Goal: Task Accomplishment & Management: Manage account settings

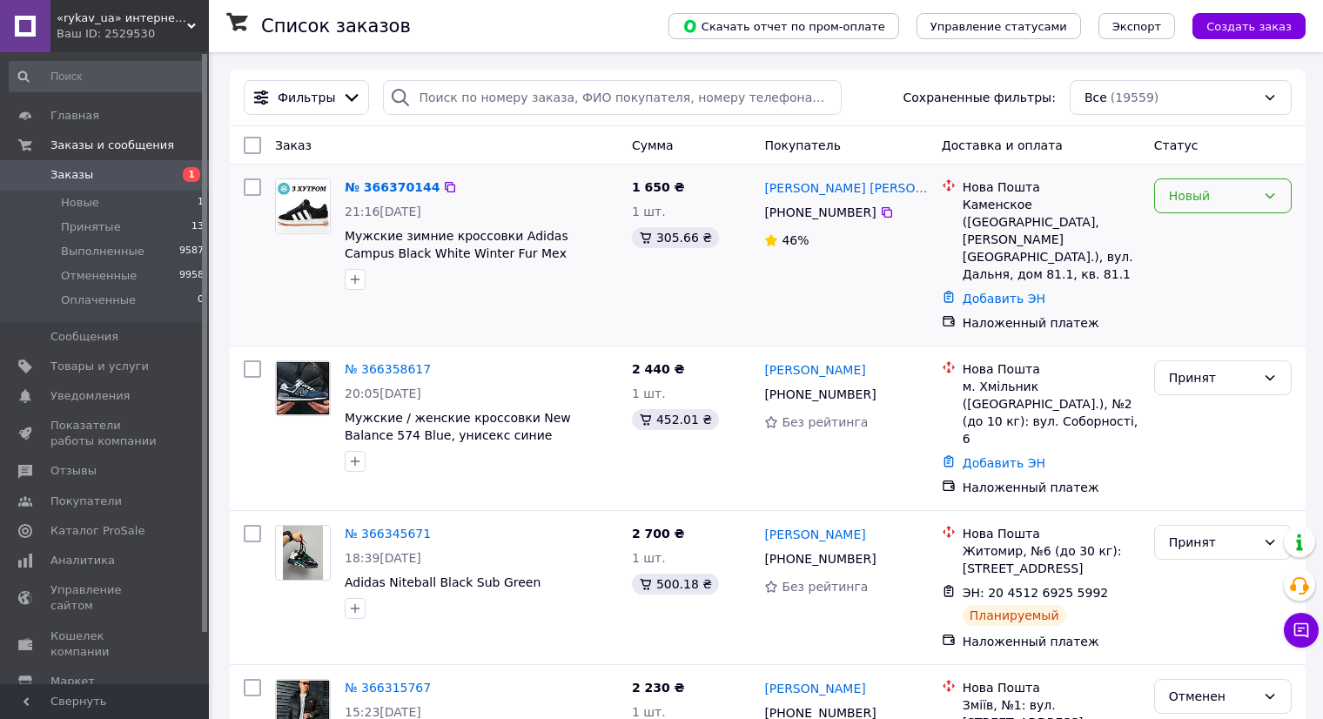
click at [1212, 202] on div "Новый" at bounding box center [1212, 195] width 87 height 19
click at [1201, 230] on li "Принят" at bounding box center [1223, 234] width 136 height 31
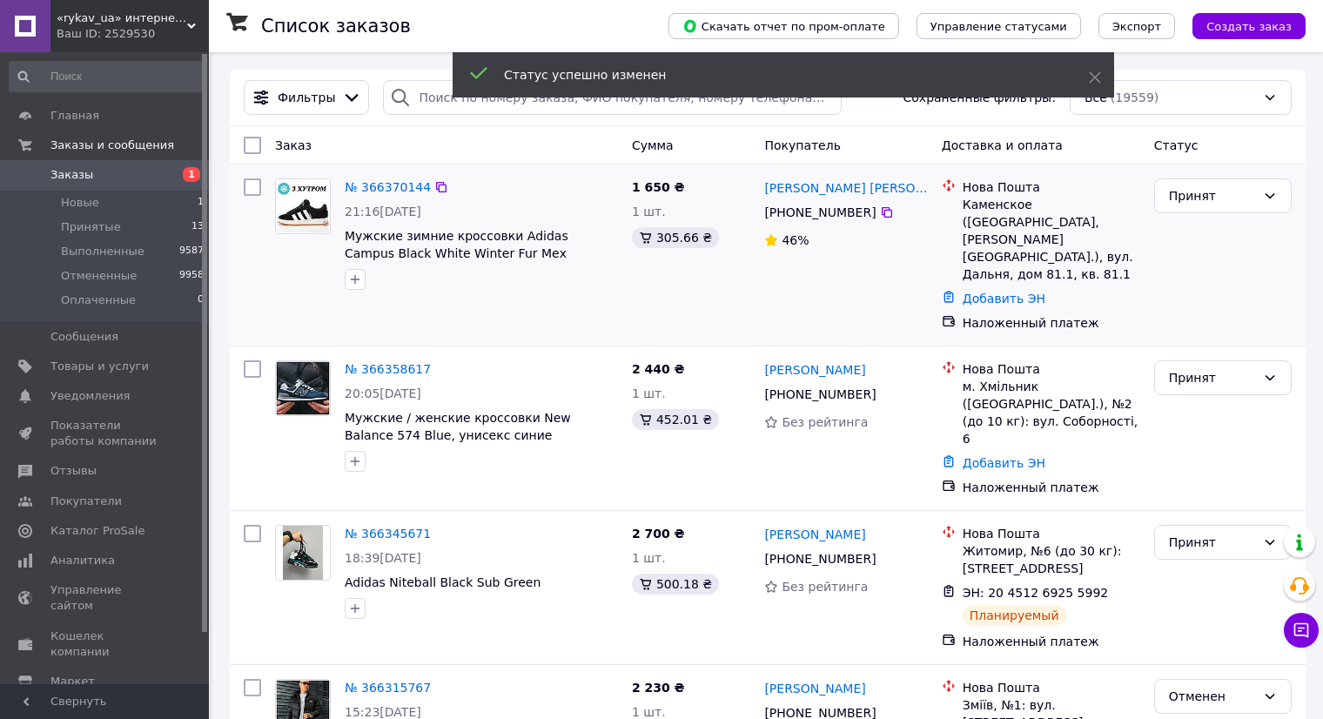
click at [870, 184] on div "[PERSON_NAME] [PERSON_NAME]" at bounding box center [846, 188] width 166 height 22
click at [862, 187] on link "[PERSON_NAME] [PERSON_NAME]" at bounding box center [845, 187] width 163 height 17
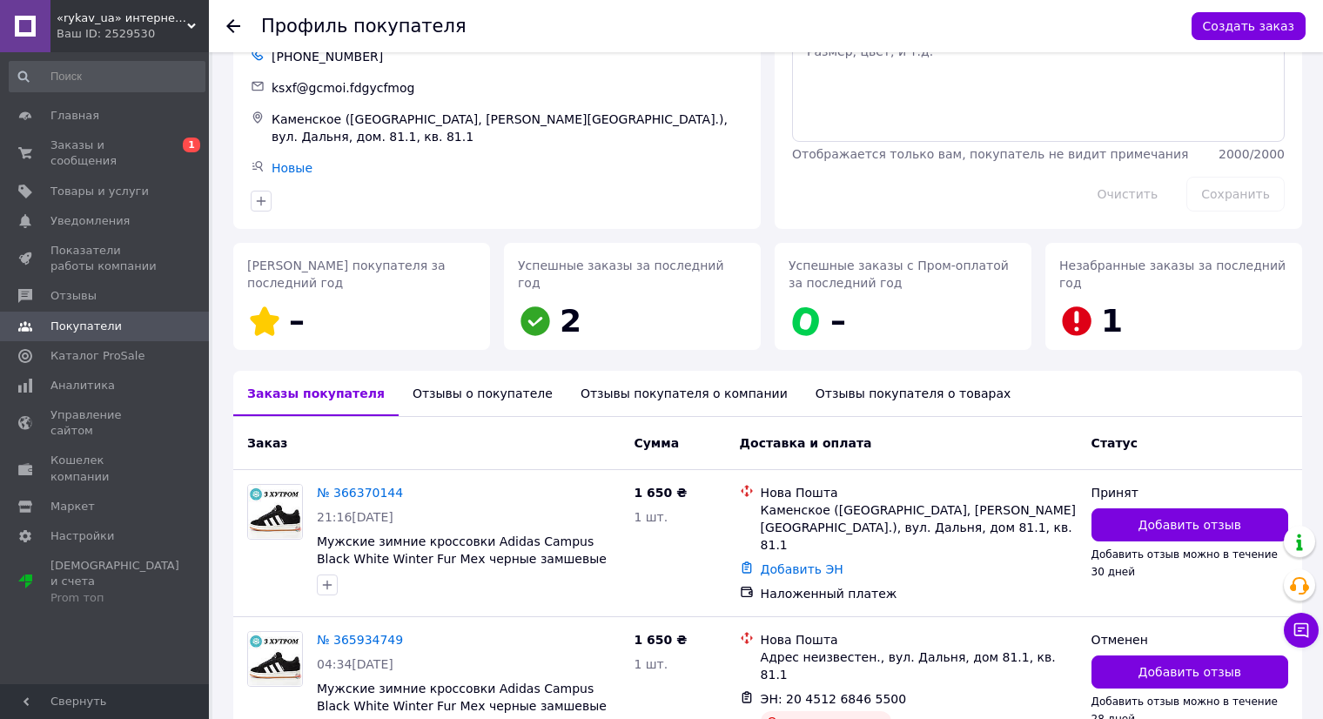
scroll to position [181, 0]
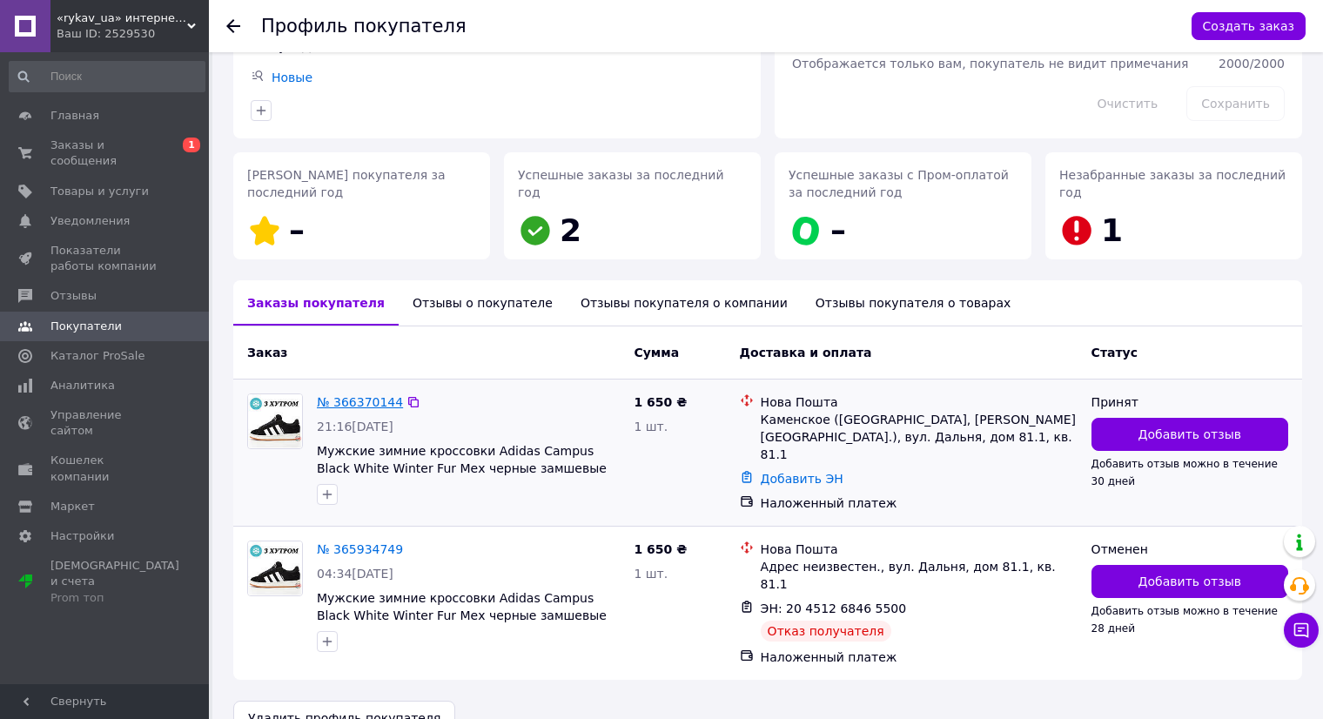
click at [369, 395] on link "№ 366370144" at bounding box center [360, 402] width 86 height 14
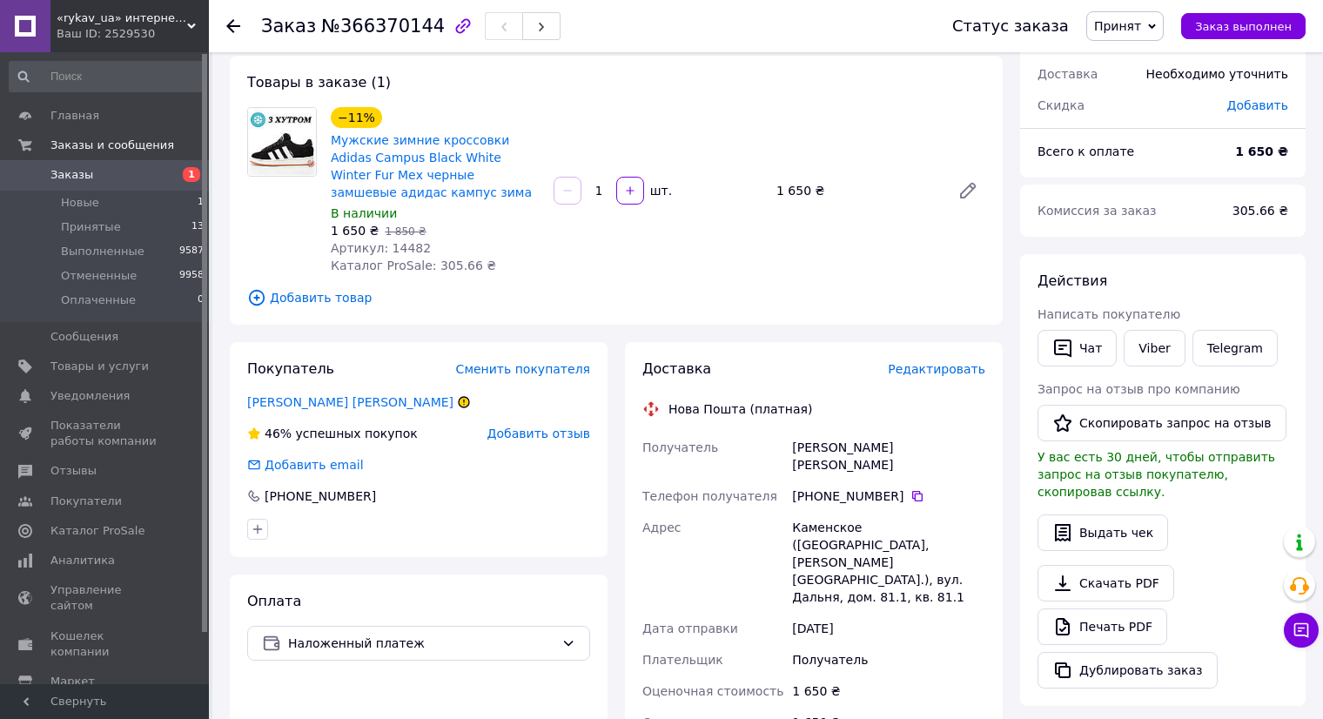
scroll to position [174, 0]
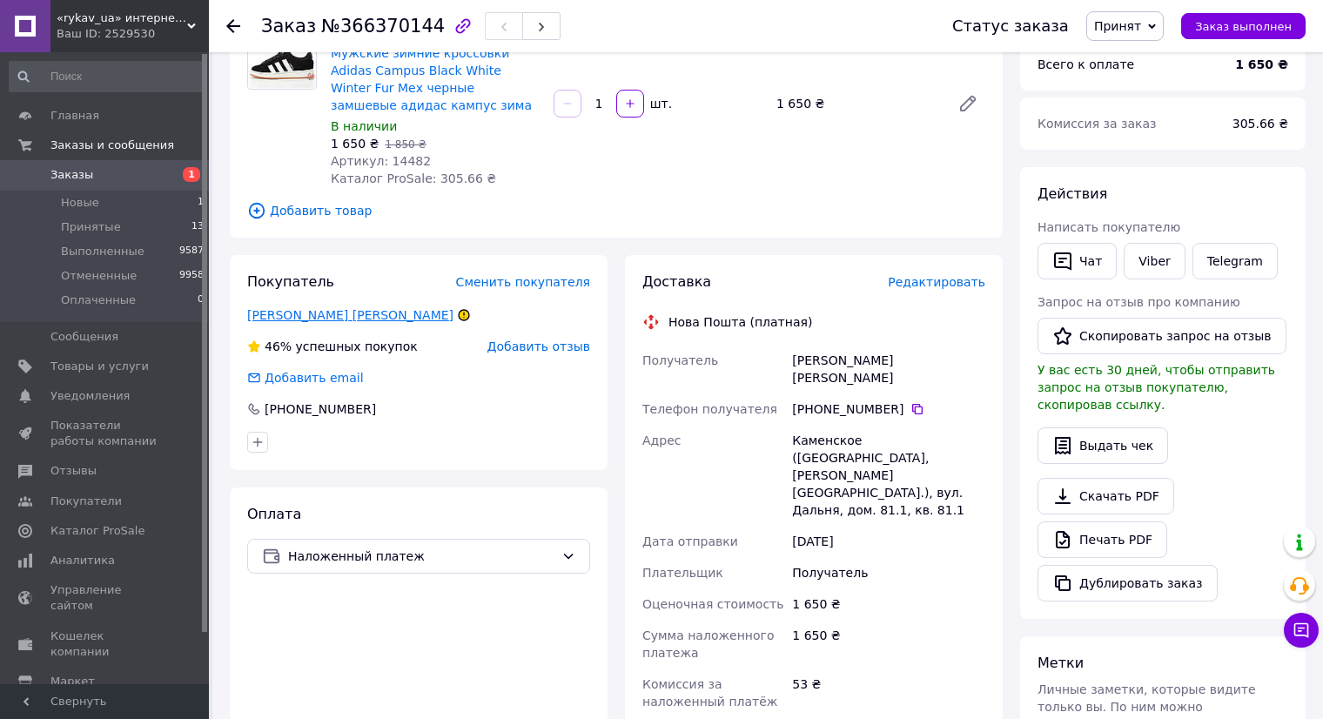
click at [340, 320] on link "Яковенко Галкина" at bounding box center [350, 315] width 206 height 14
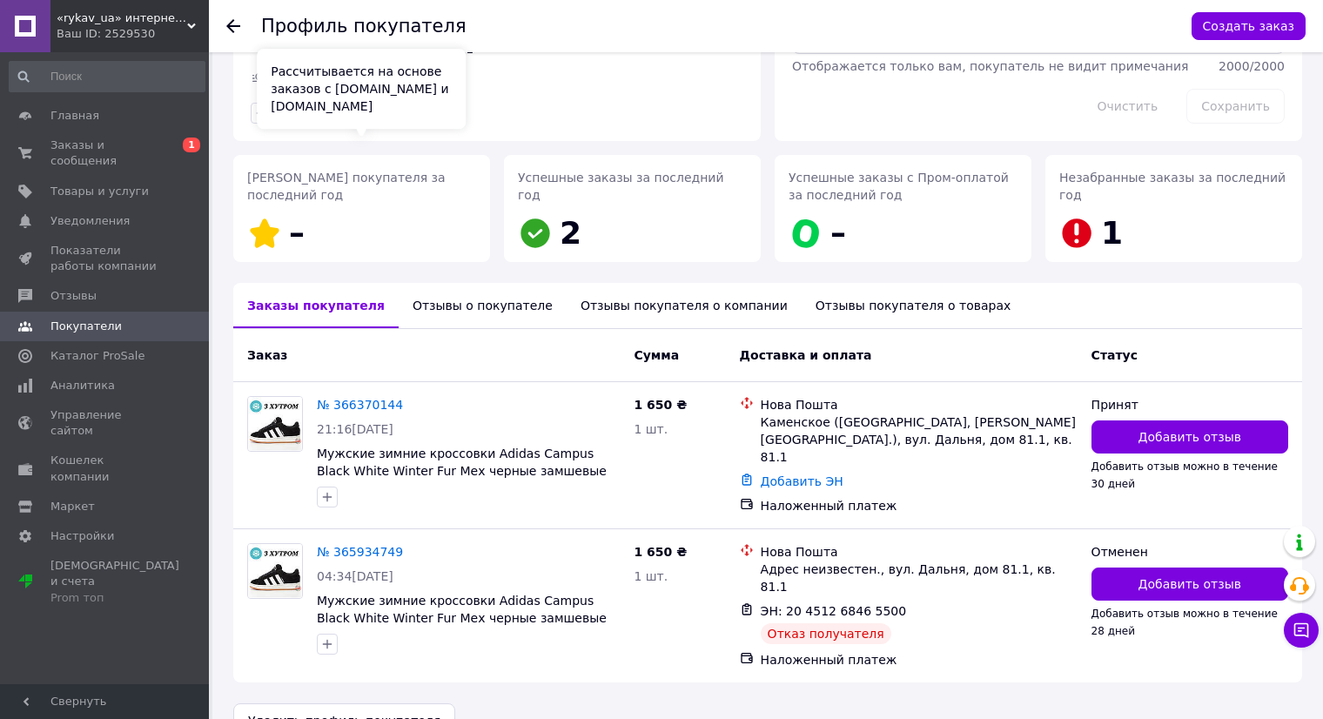
scroll to position [181, 0]
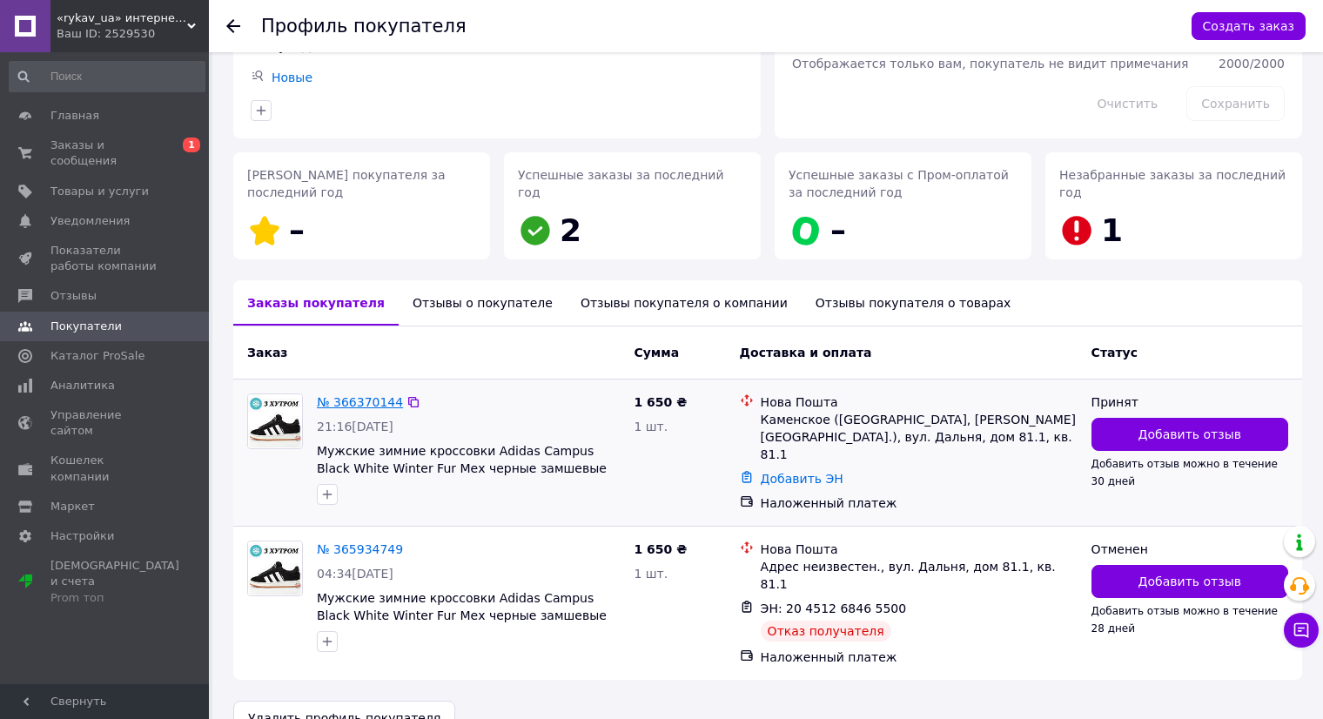
click at [347, 395] on link "№ 366370144" at bounding box center [360, 402] width 86 height 14
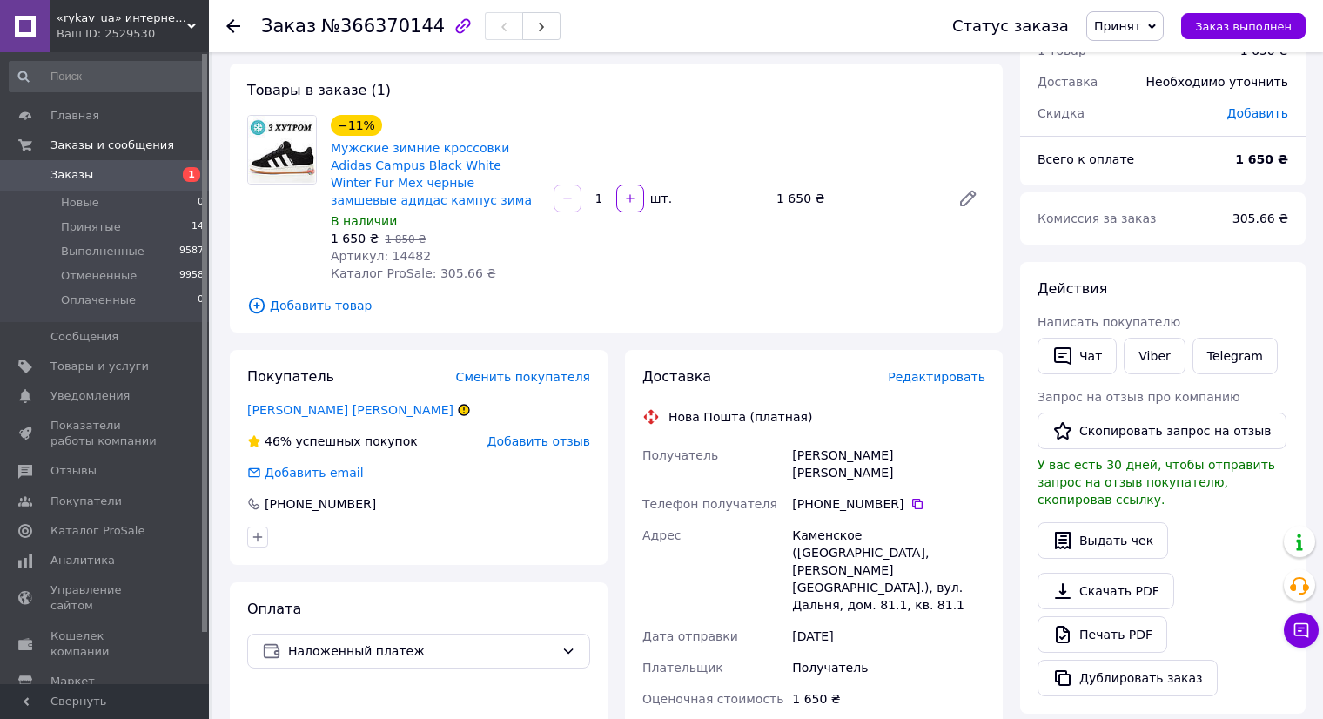
scroll to position [174, 0]
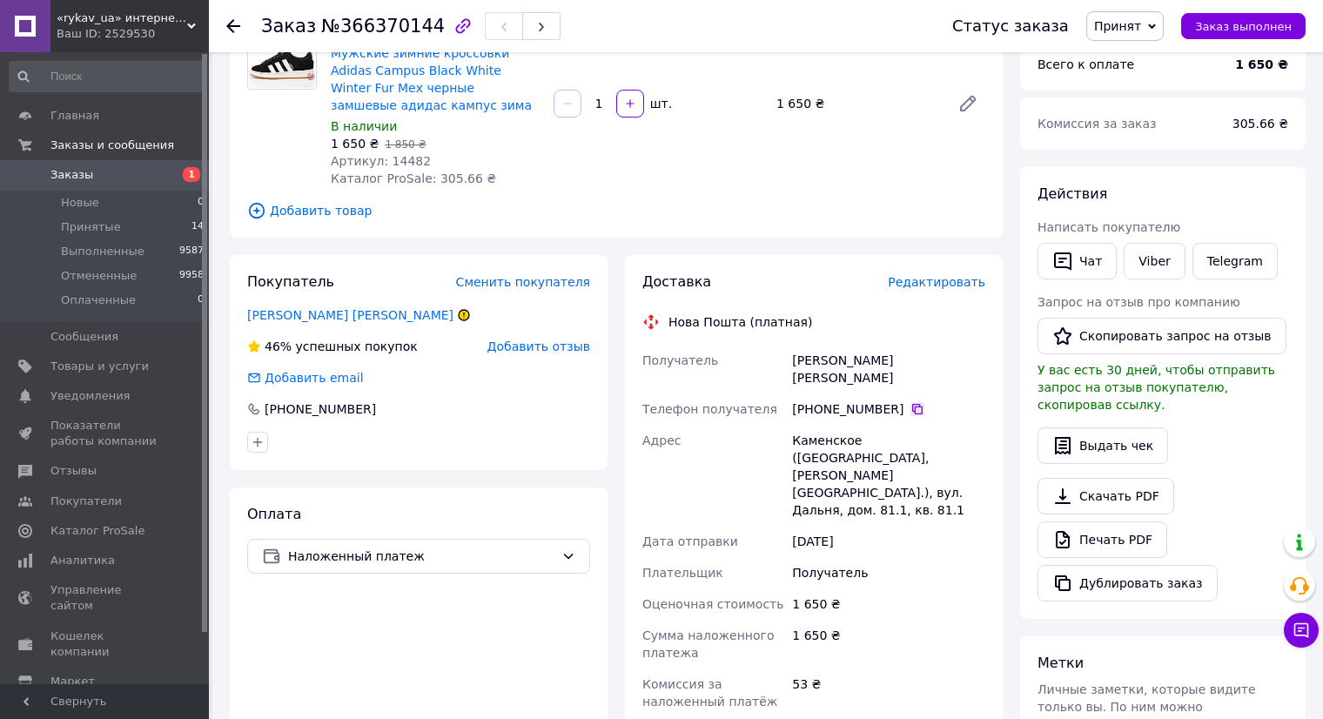
click at [911, 402] on icon at bounding box center [918, 409] width 14 height 14
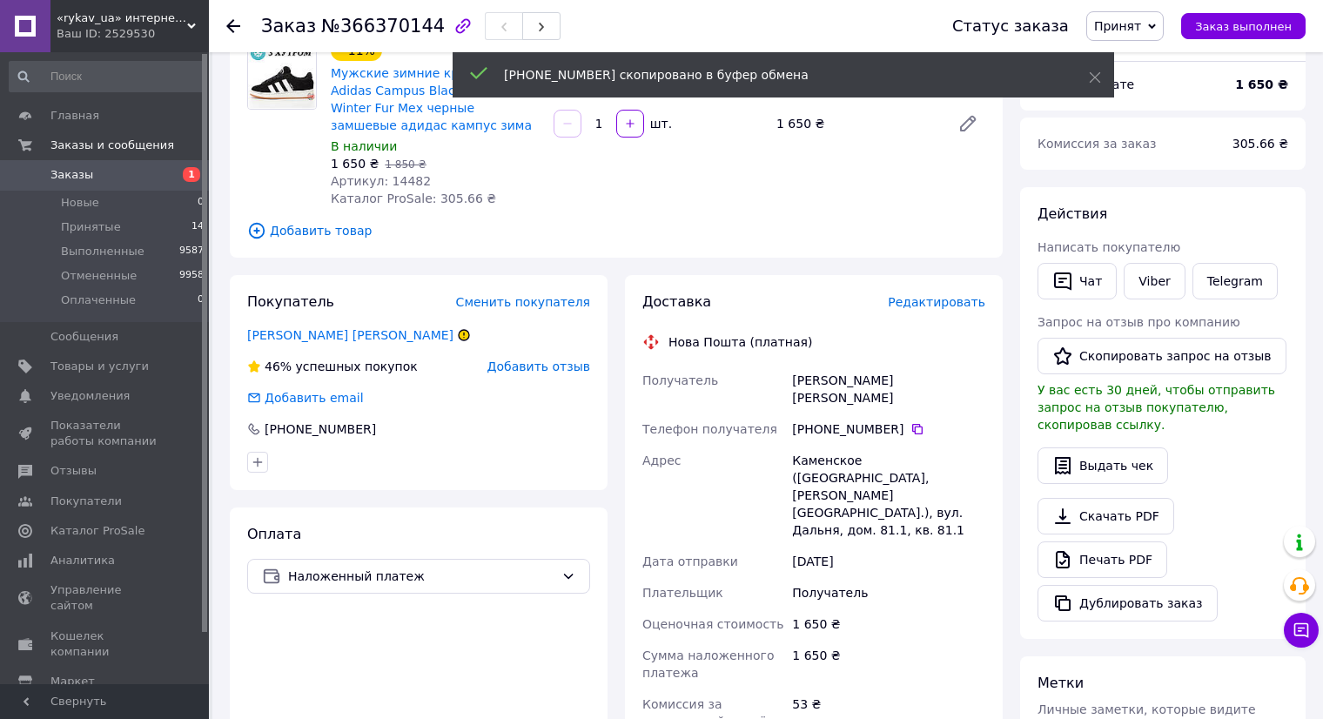
scroll to position [0, 0]
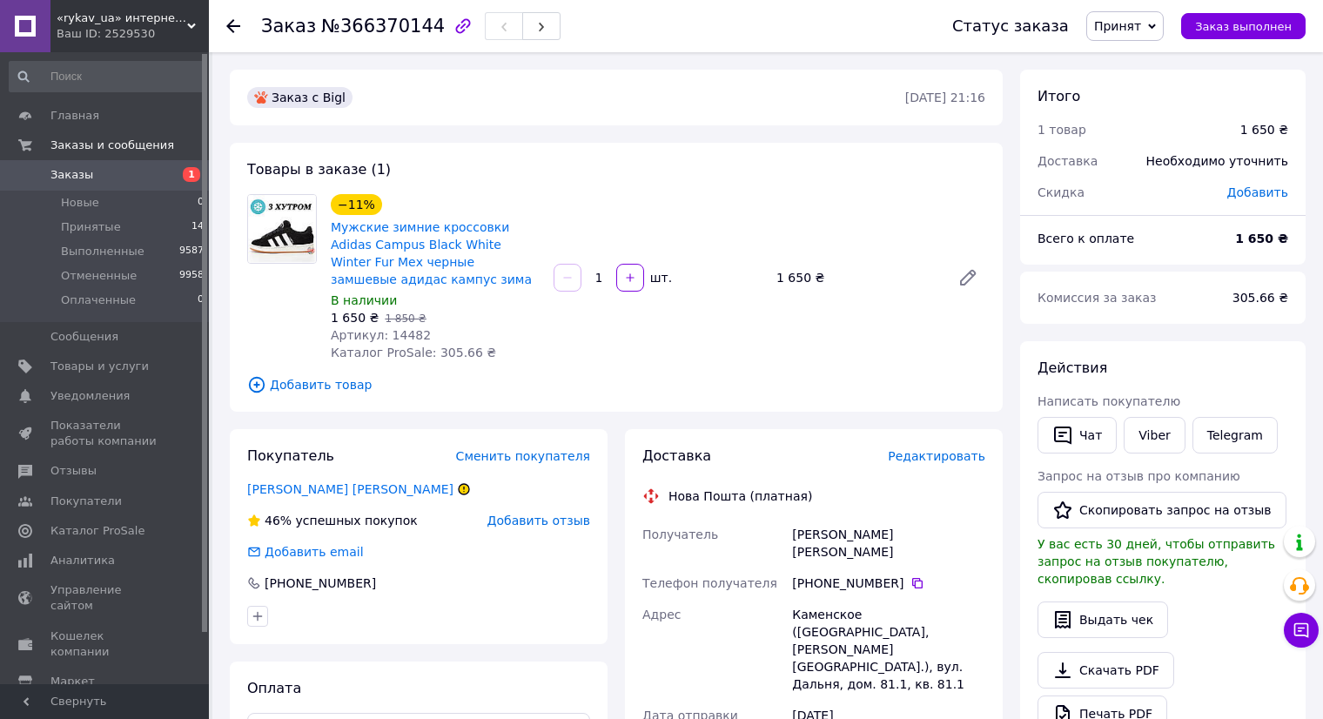
click at [115, 187] on link "Заказы 1" at bounding box center [107, 175] width 214 height 30
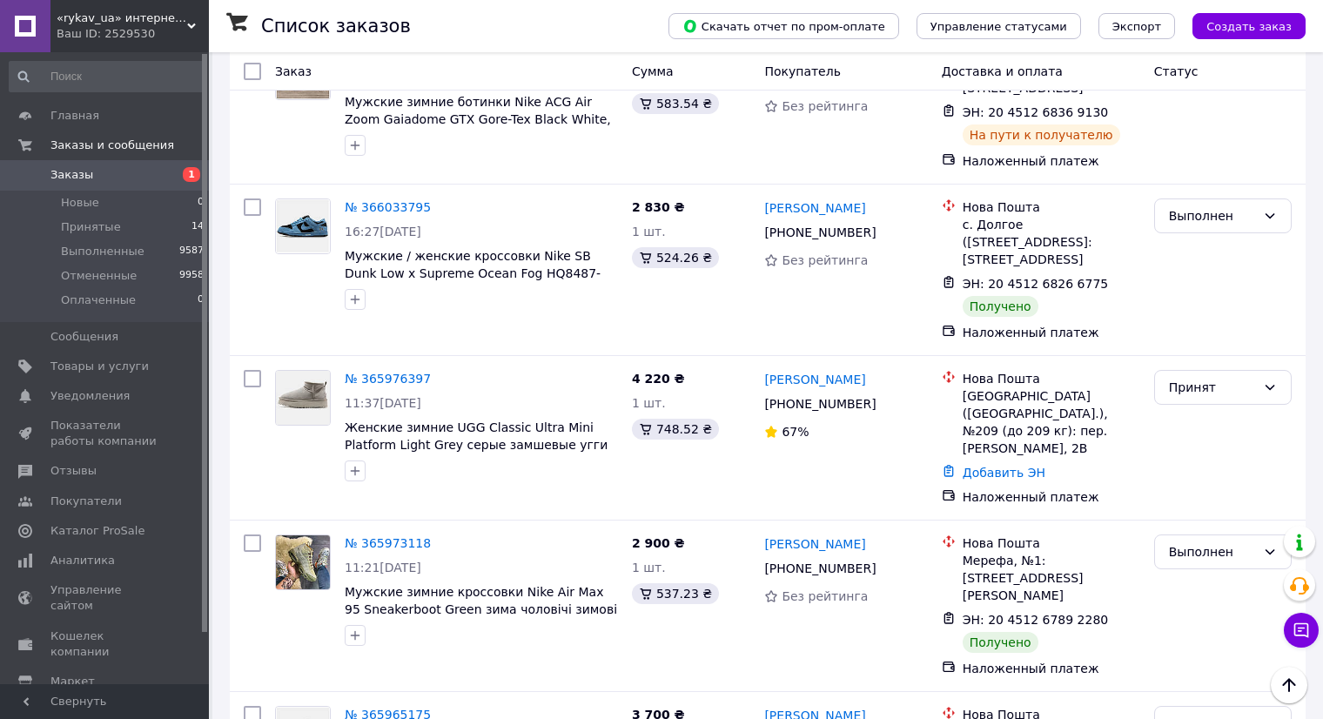
scroll to position [2694, 0]
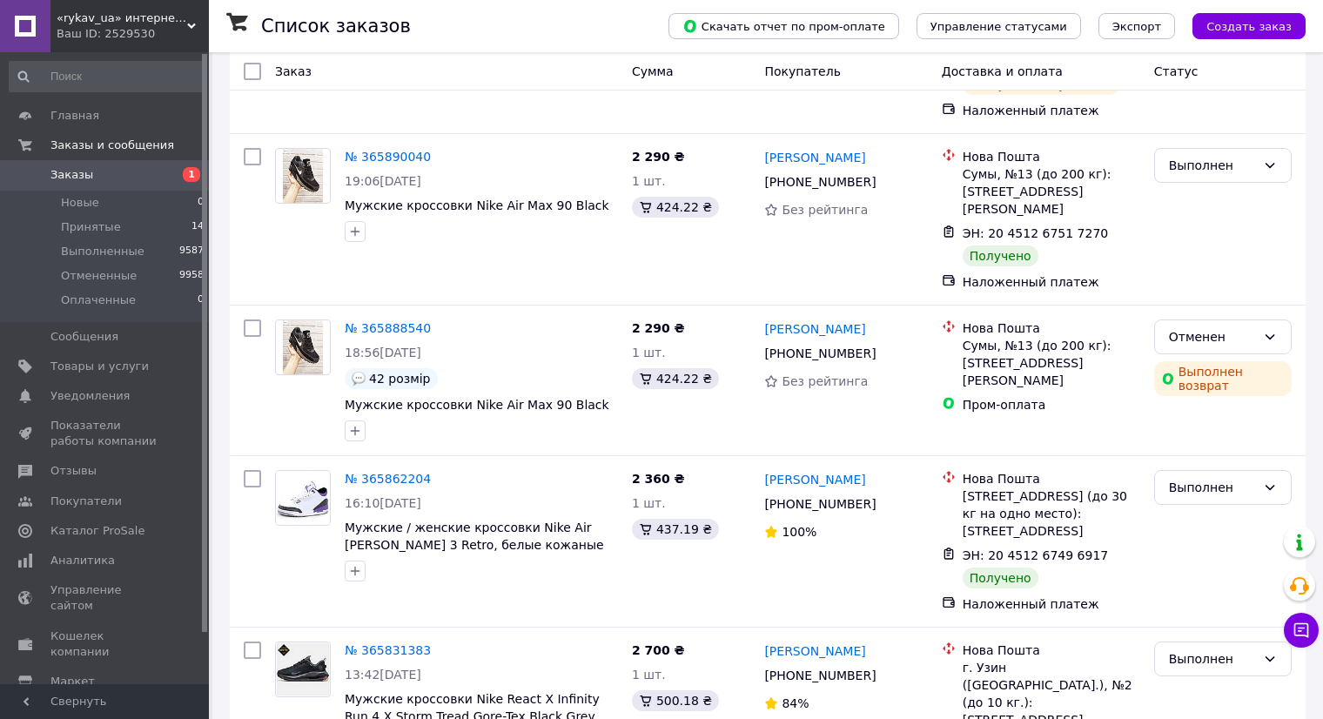
scroll to position [261, 0]
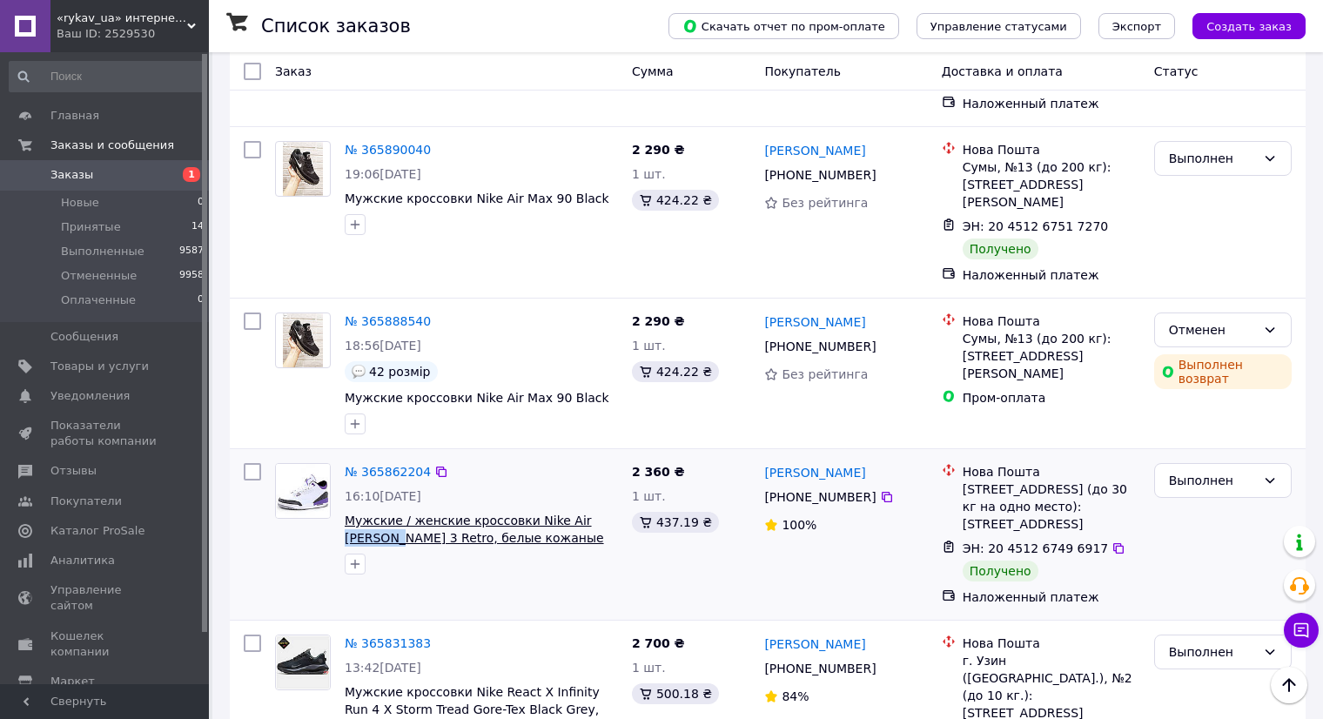
drag, startPoint x: 610, startPoint y: 473, endPoint x: 564, endPoint y: 475, distance: 46.2
click at [609, 456] on div "№ 365862204 16:10, 09.10.2025 Мужские / женские кроссовки Nike Air Jordan 3 Ret…" at bounding box center [481, 518] width 287 height 125
click at [185, 167] on span "1" at bounding box center [185, 175] width 48 height 16
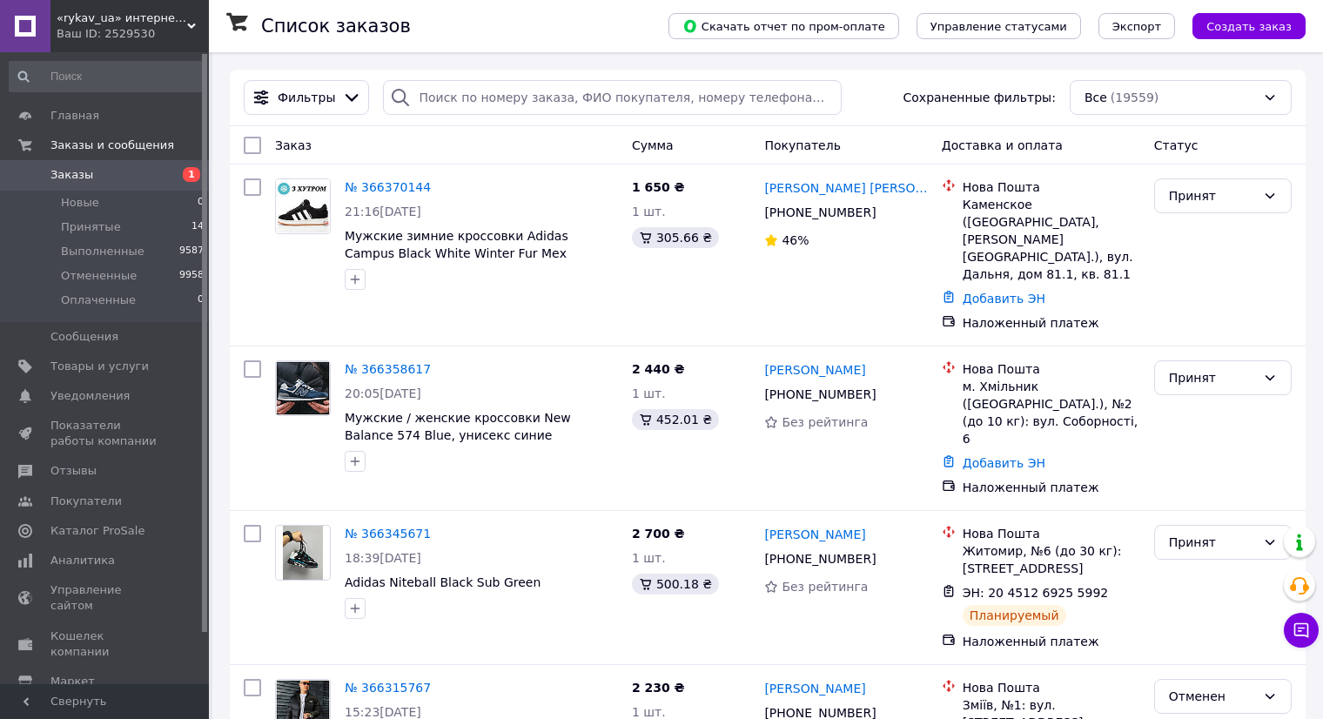
click at [118, 161] on link "Заказы 1" at bounding box center [107, 175] width 214 height 30
click at [114, 177] on span "Заказы" at bounding box center [106, 175] width 111 height 16
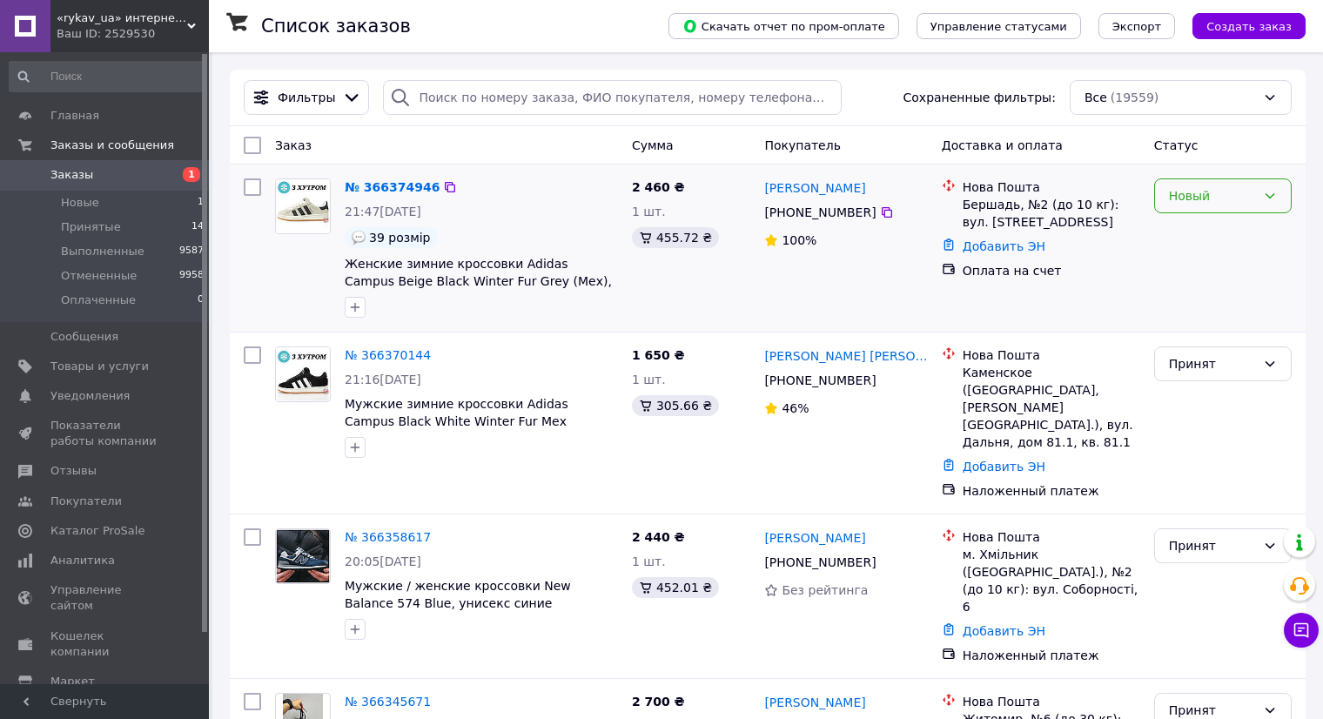
click at [1185, 206] on div "Новый" at bounding box center [1224, 195] width 138 height 35
click at [1186, 222] on li "Принят" at bounding box center [1223, 234] width 136 height 31
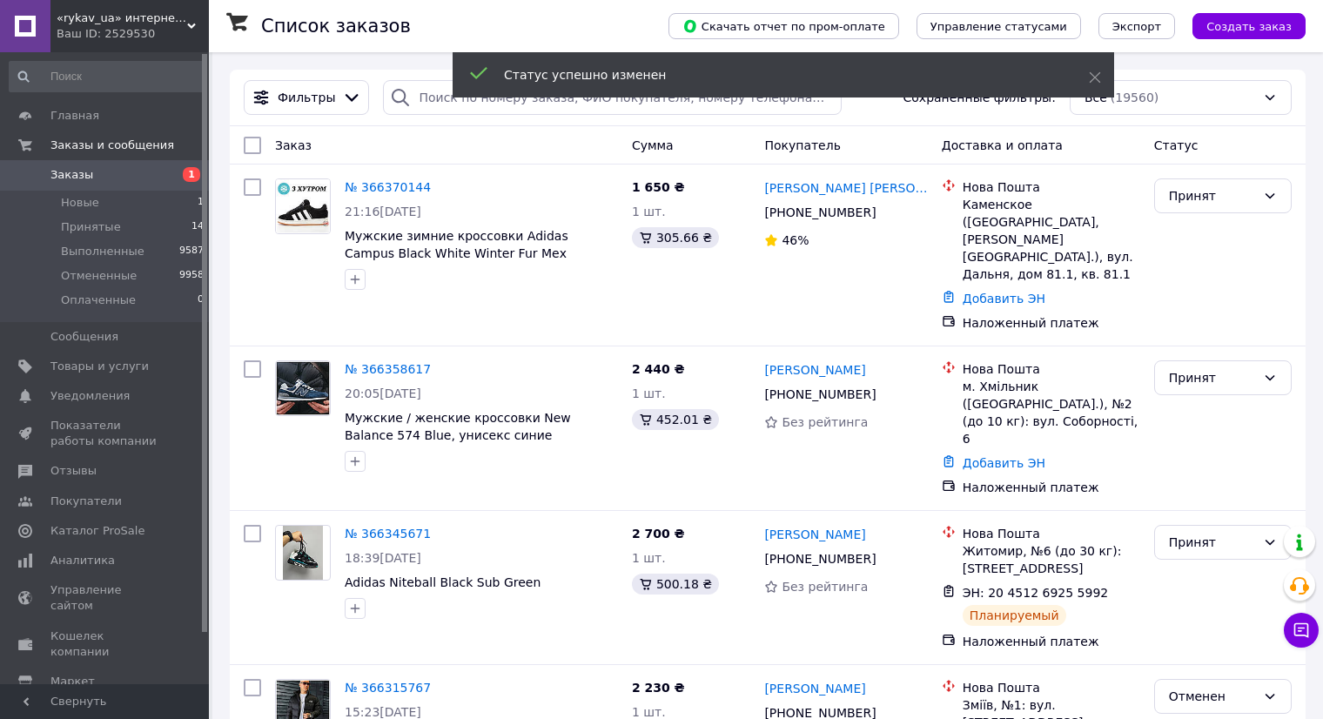
click at [152, 162] on link "Заказы 1" at bounding box center [107, 175] width 214 height 30
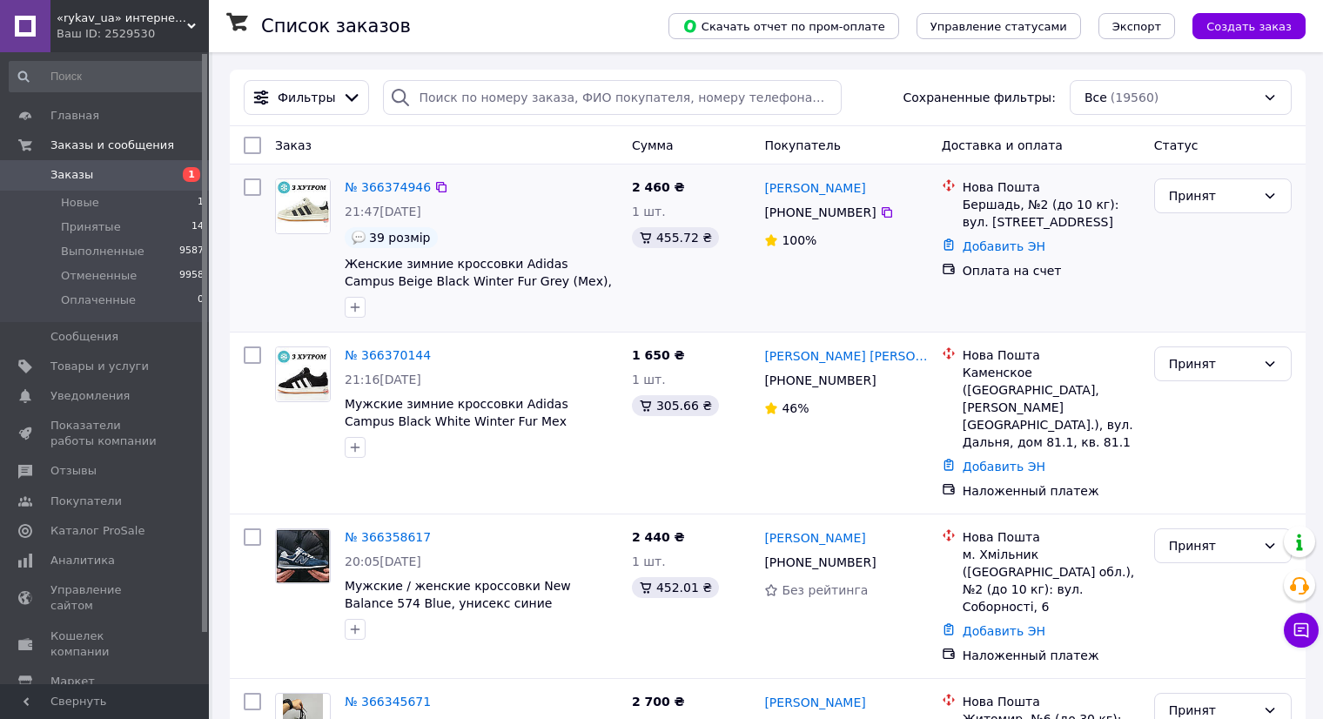
drag, startPoint x: 894, startPoint y: 194, endPoint x: 764, endPoint y: 191, distance: 130.6
click at [764, 191] on div "[PERSON_NAME]" at bounding box center [846, 188] width 166 height 22
copy link "[PERSON_NAME]"
click at [780, 191] on link "[PERSON_NAME]" at bounding box center [814, 187] width 101 height 17
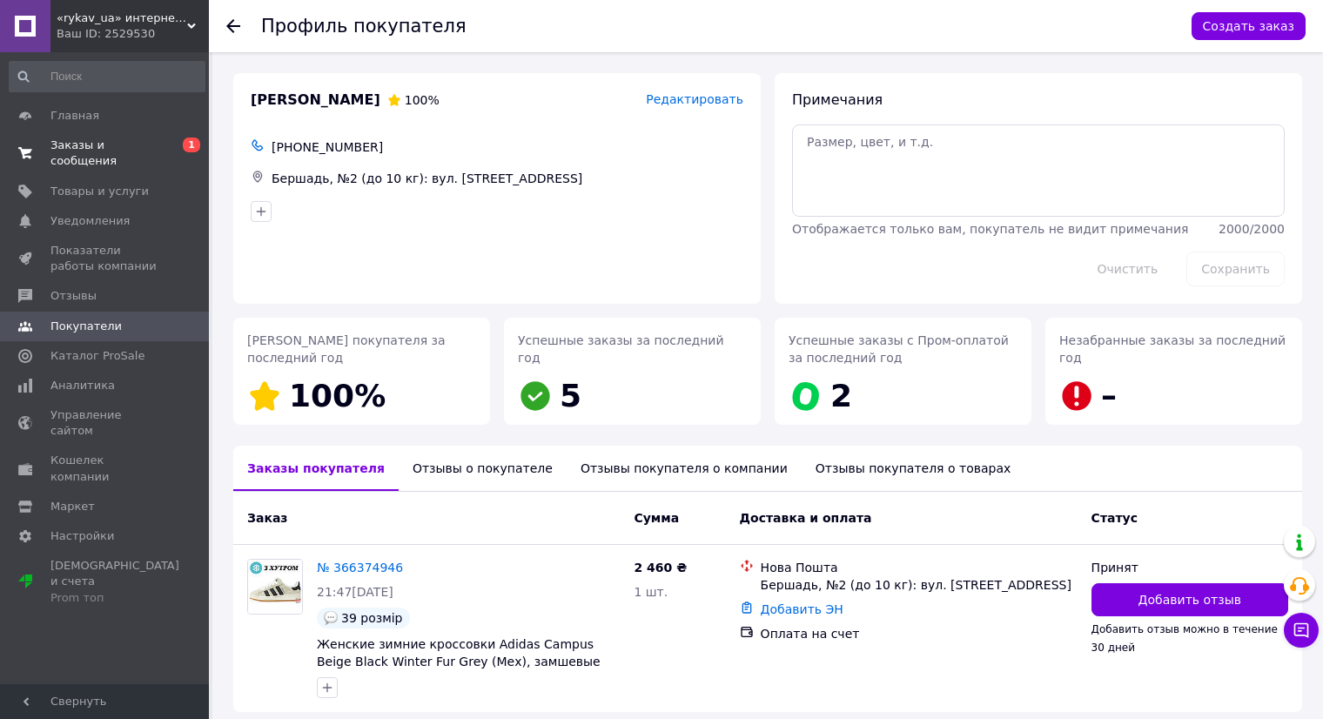
click at [154, 147] on span "Заказы и сообщения" at bounding box center [106, 153] width 111 height 31
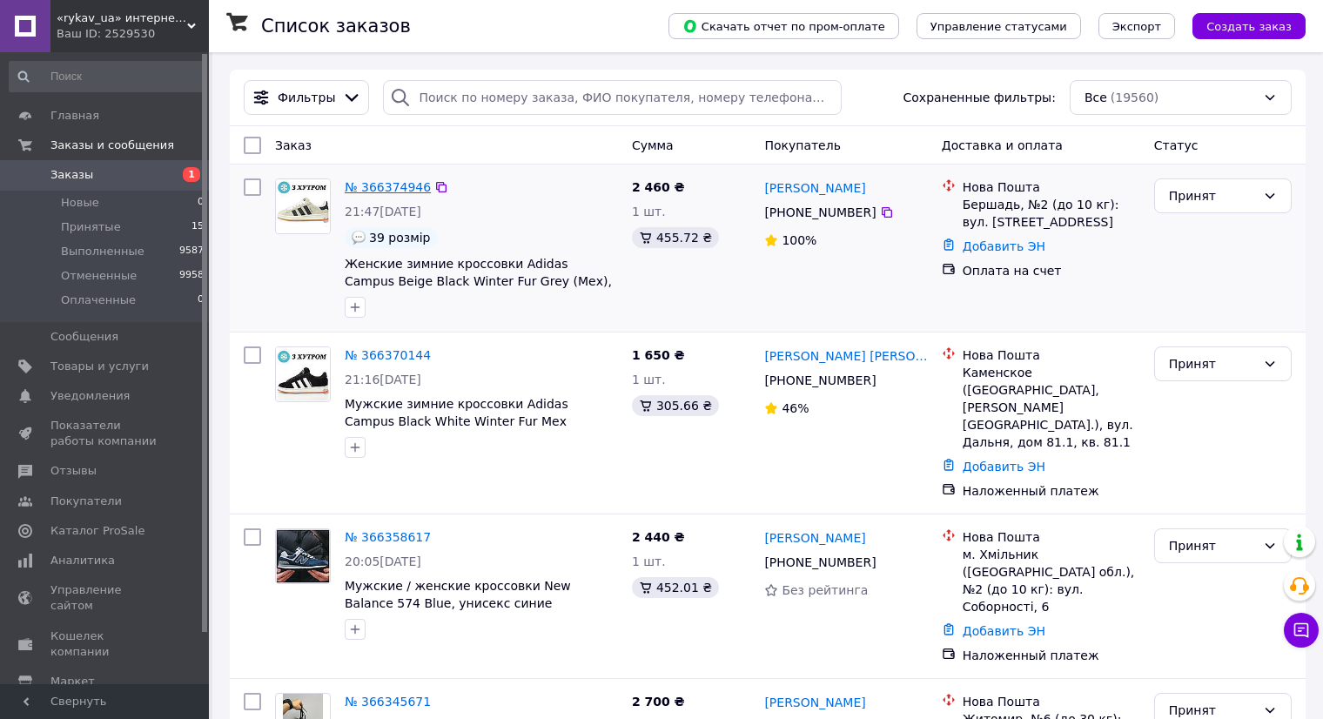
click at [374, 186] on link "№ 366374946" at bounding box center [388, 187] width 86 height 14
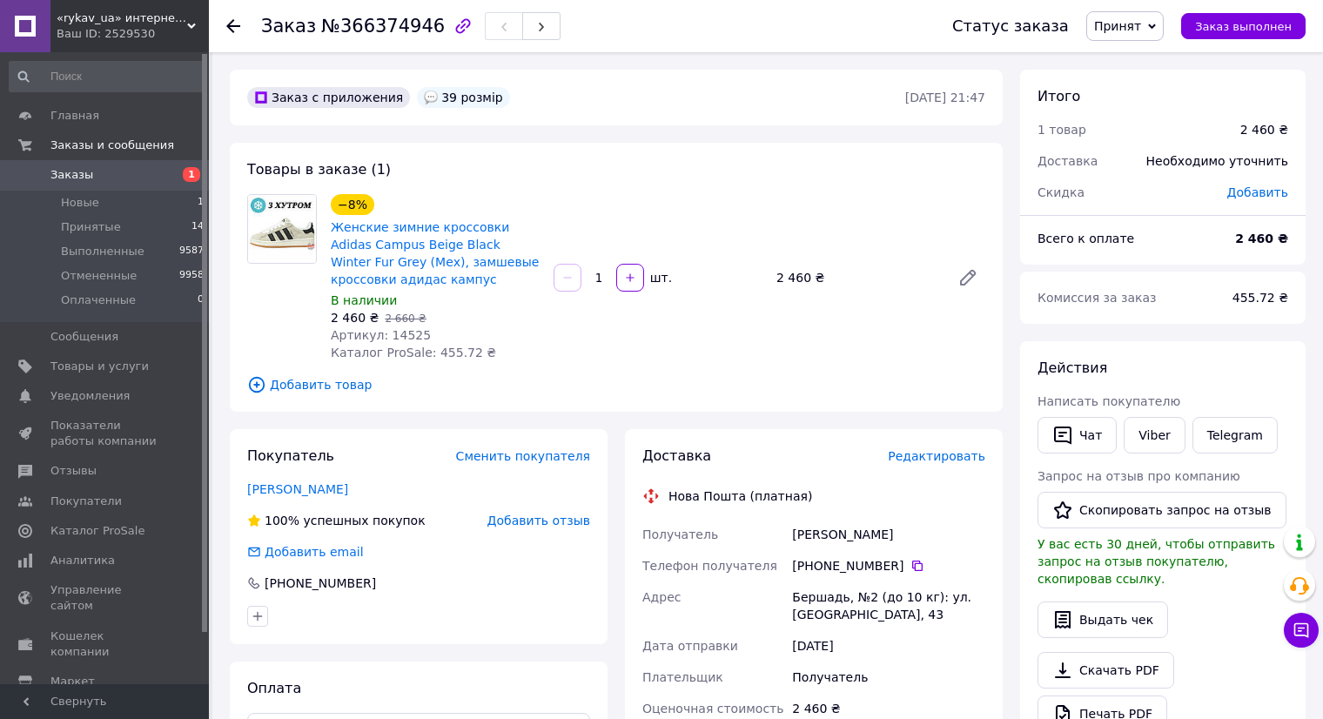
click at [400, 331] on span "Артикул: 14525" at bounding box center [381, 335] width 100 height 14
copy span "14525"
click at [170, 167] on span "1" at bounding box center [185, 175] width 48 height 16
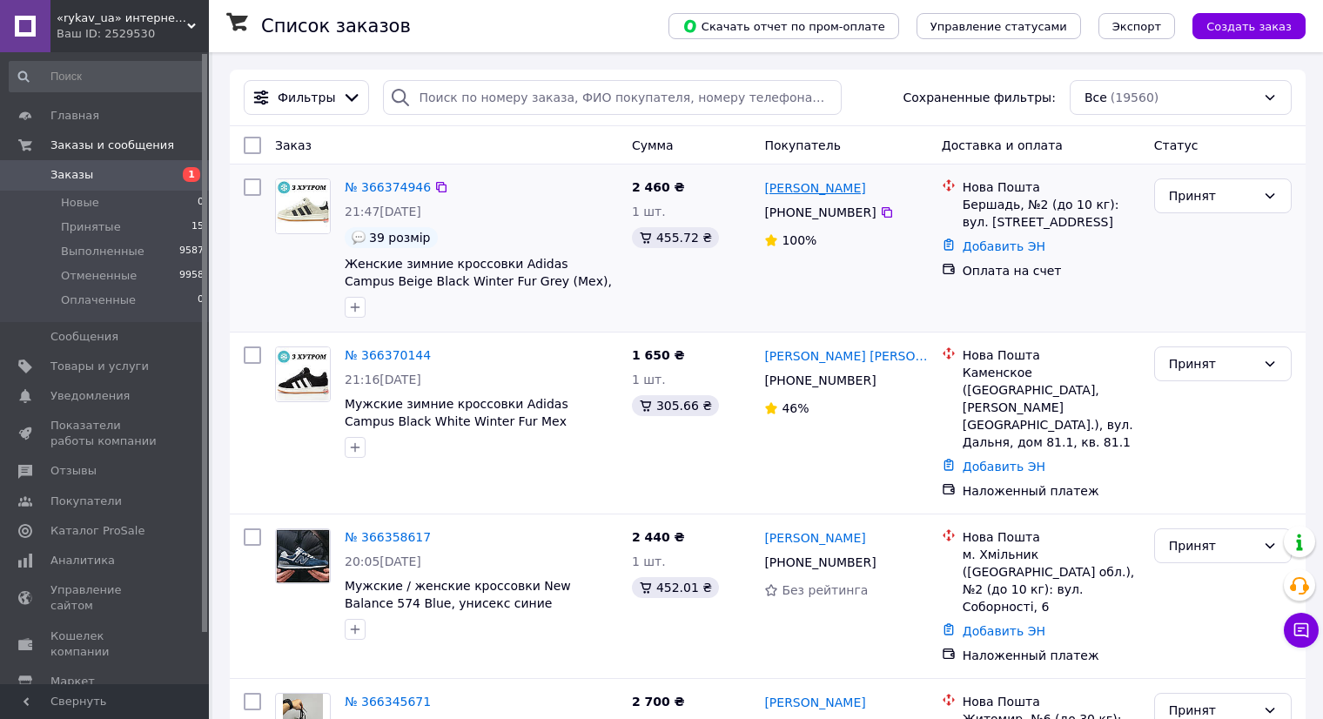
click at [821, 196] on link "[PERSON_NAME]" at bounding box center [814, 187] width 101 height 17
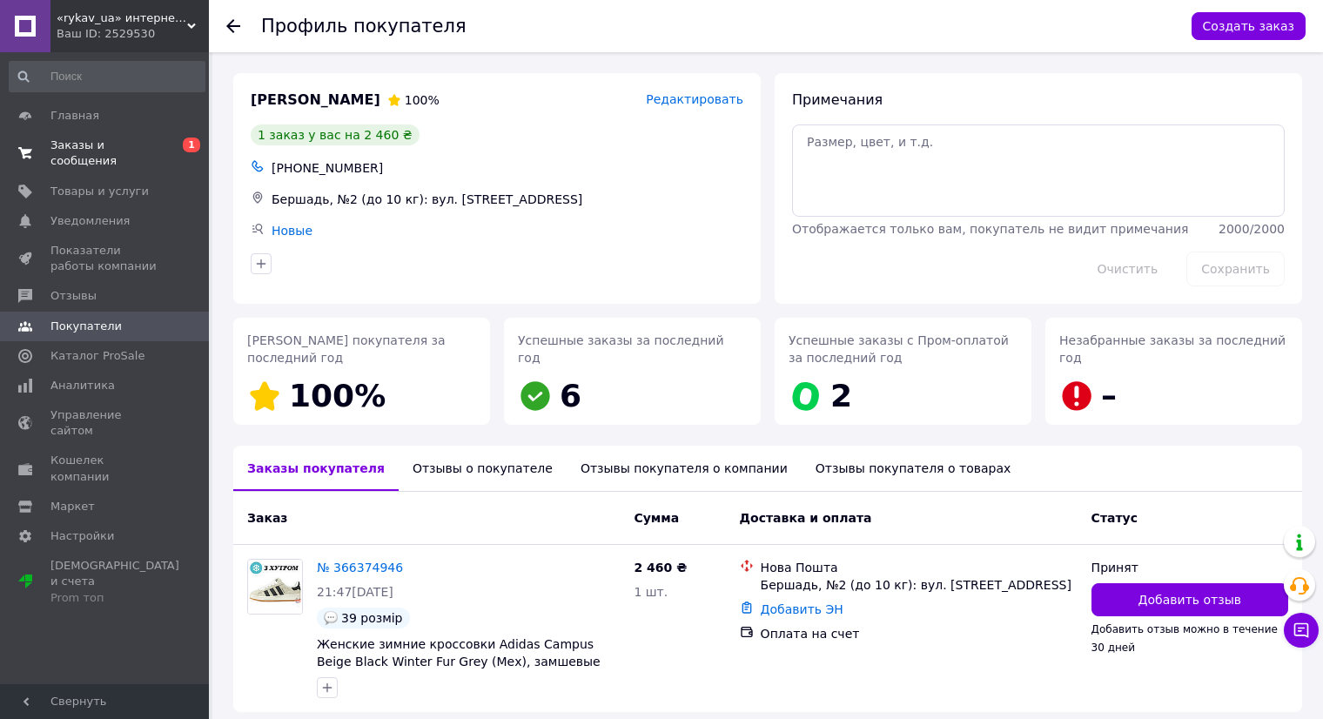
click at [116, 155] on link "Заказы и сообщения 0 1" at bounding box center [107, 153] width 214 height 45
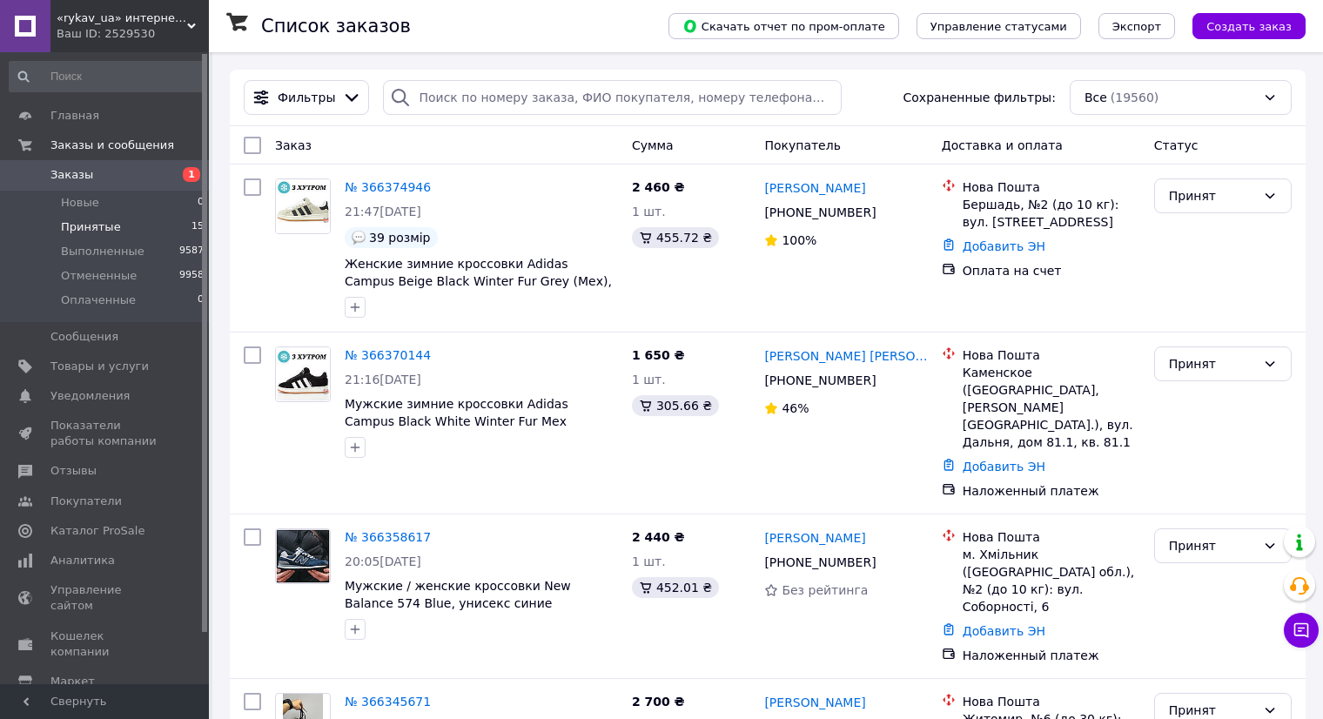
click at [164, 234] on li "Принятые 15" at bounding box center [107, 227] width 214 height 24
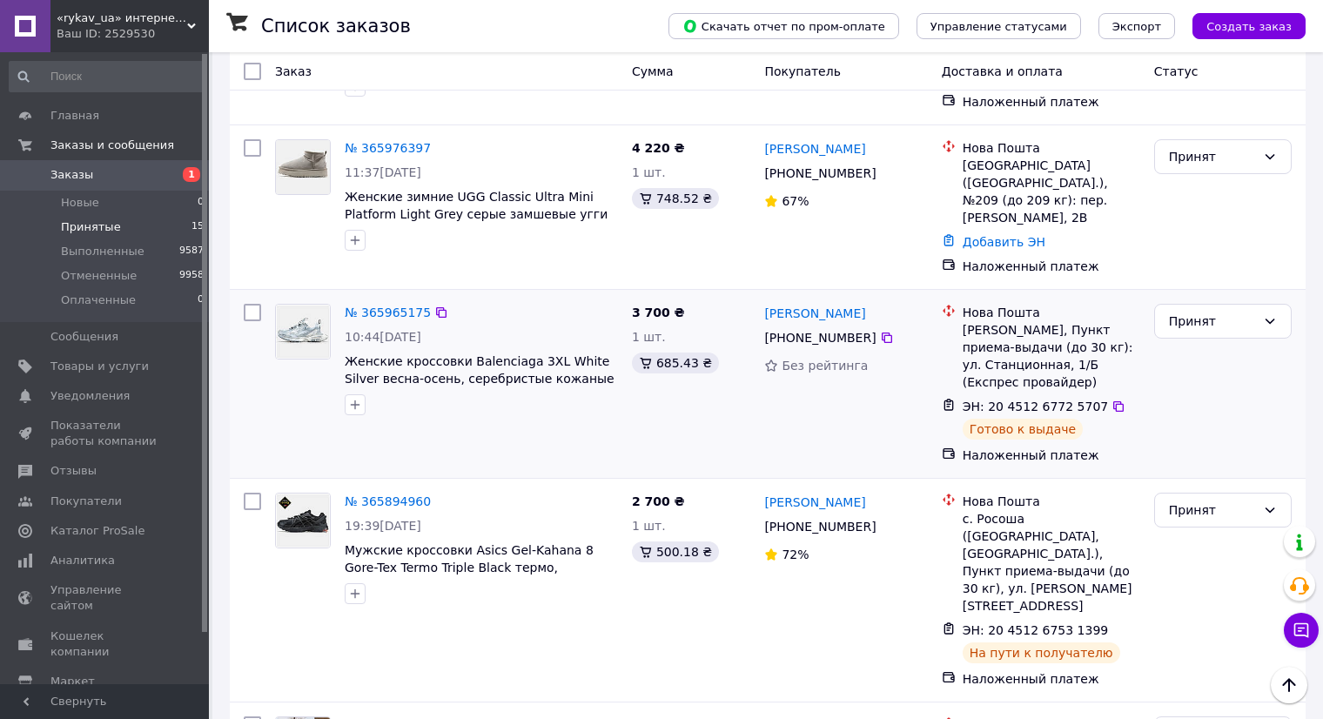
scroll to position [1972, 0]
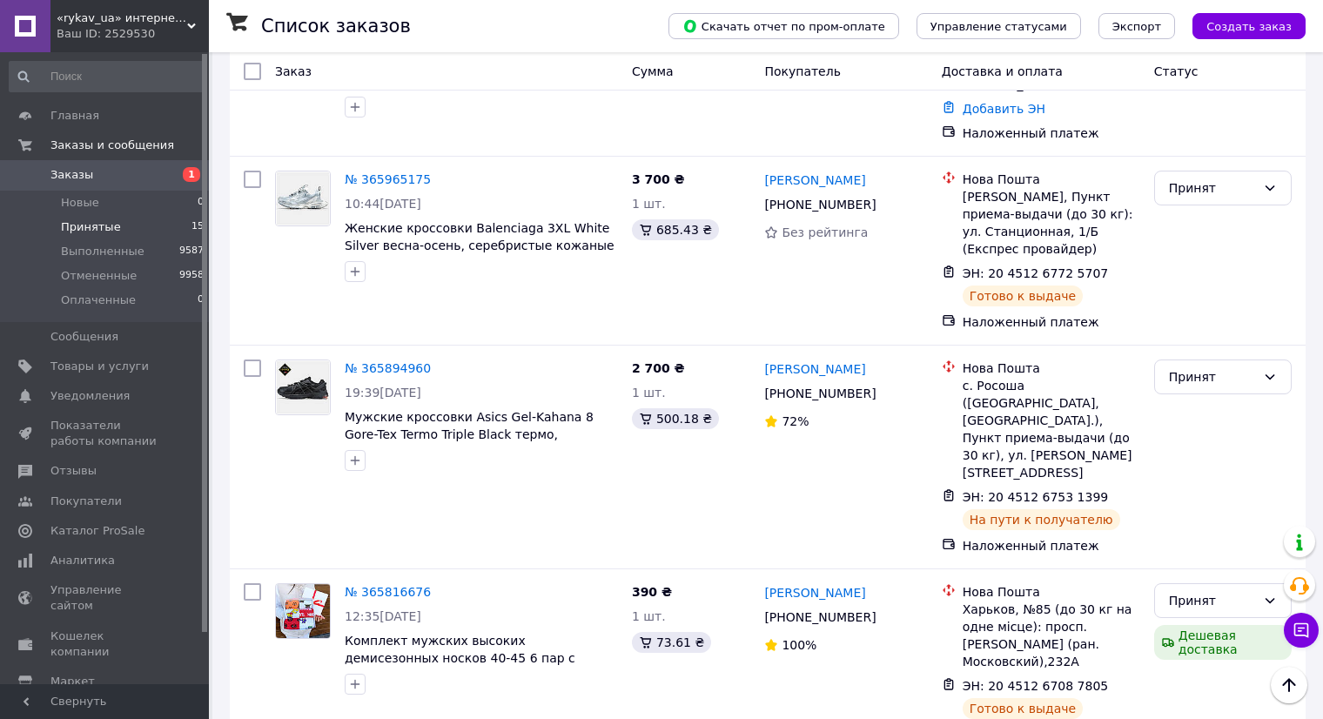
click at [146, 178] on span "Заказы" at bounding box center [106, 175] width 111 height 16
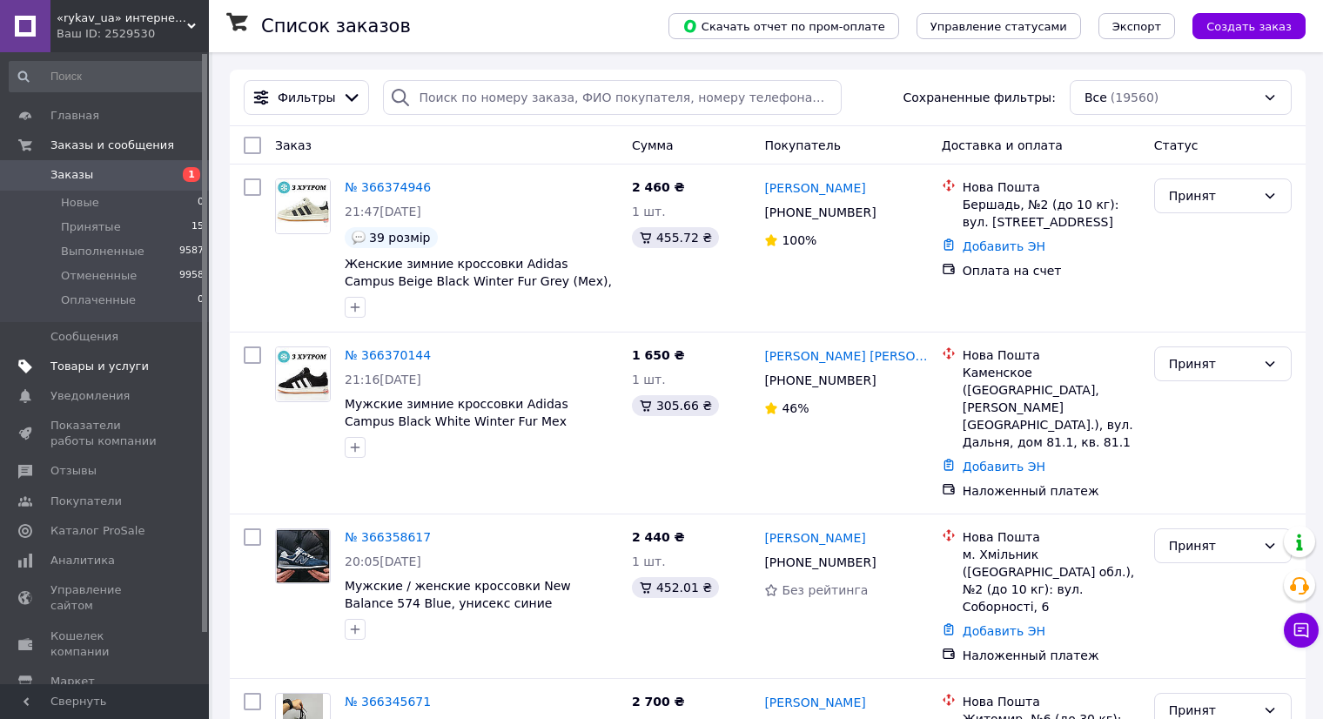
click at [171, 361] on span at bounding box center [185, 367] width 48 height 16
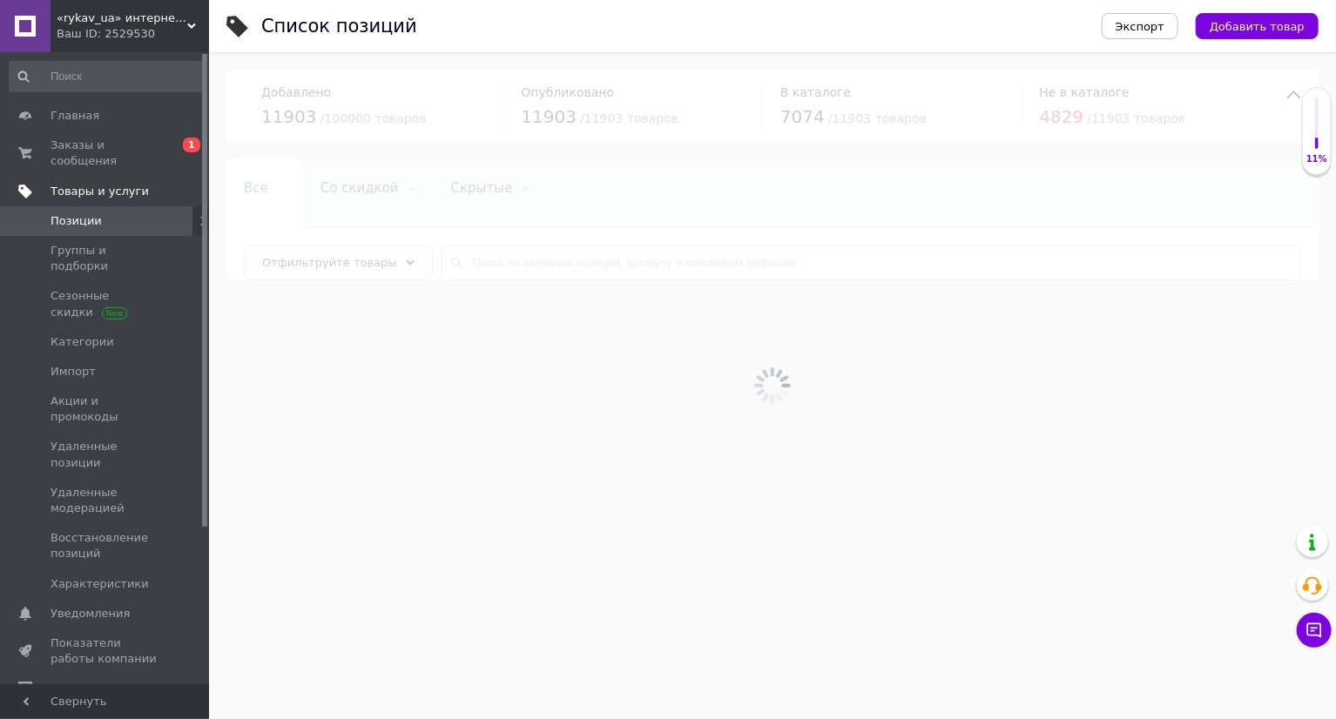
click at [551, 281] on div at bounding box center [772, 385] width 1127 height 667
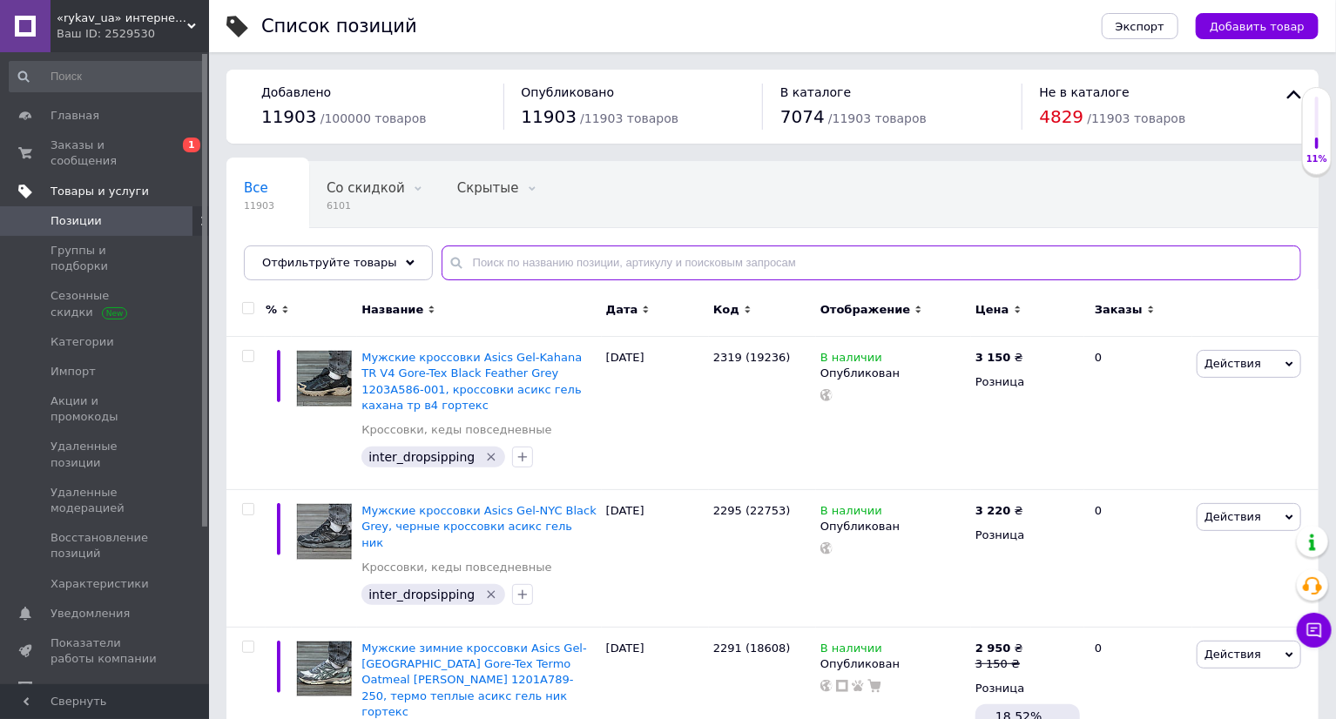
click at [556, 260] on input "text" at bounding box center [870, 263] width 859 height 35
click at [556, 259] on input "text" at bounding box center [870, 263] width 859 height 35
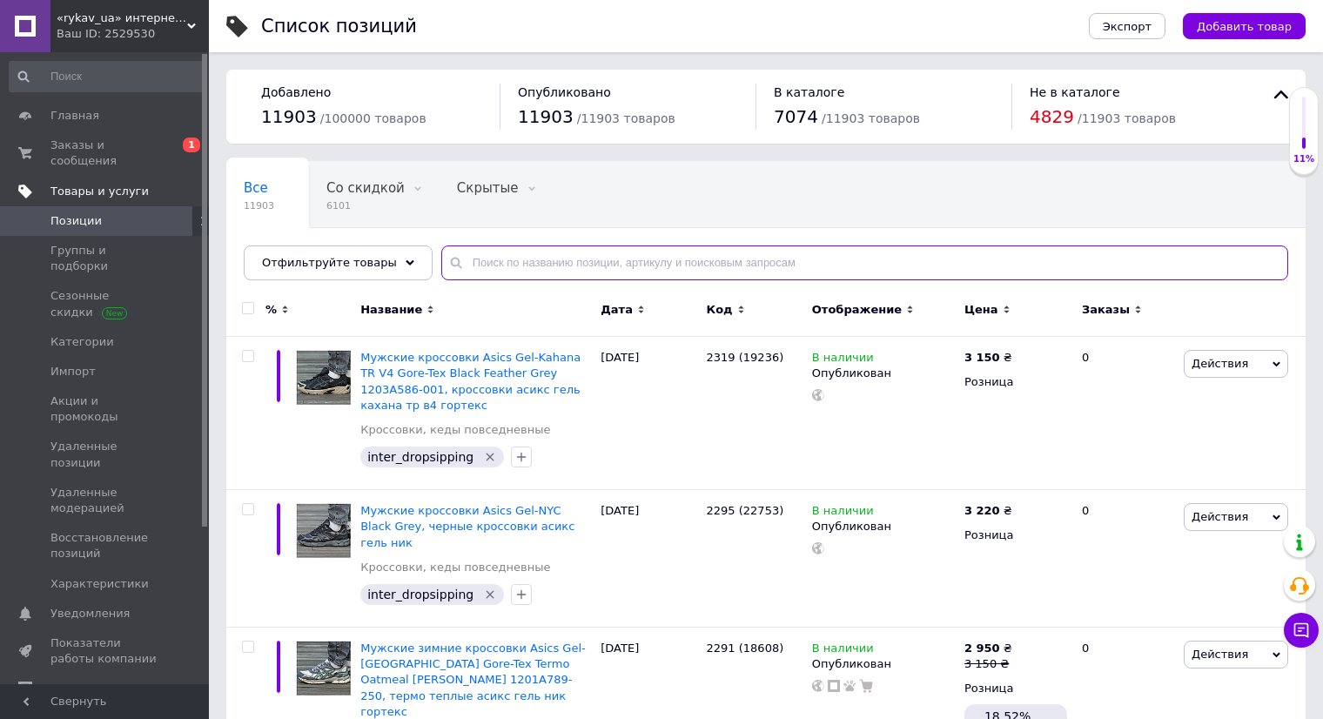
paste input "14481"
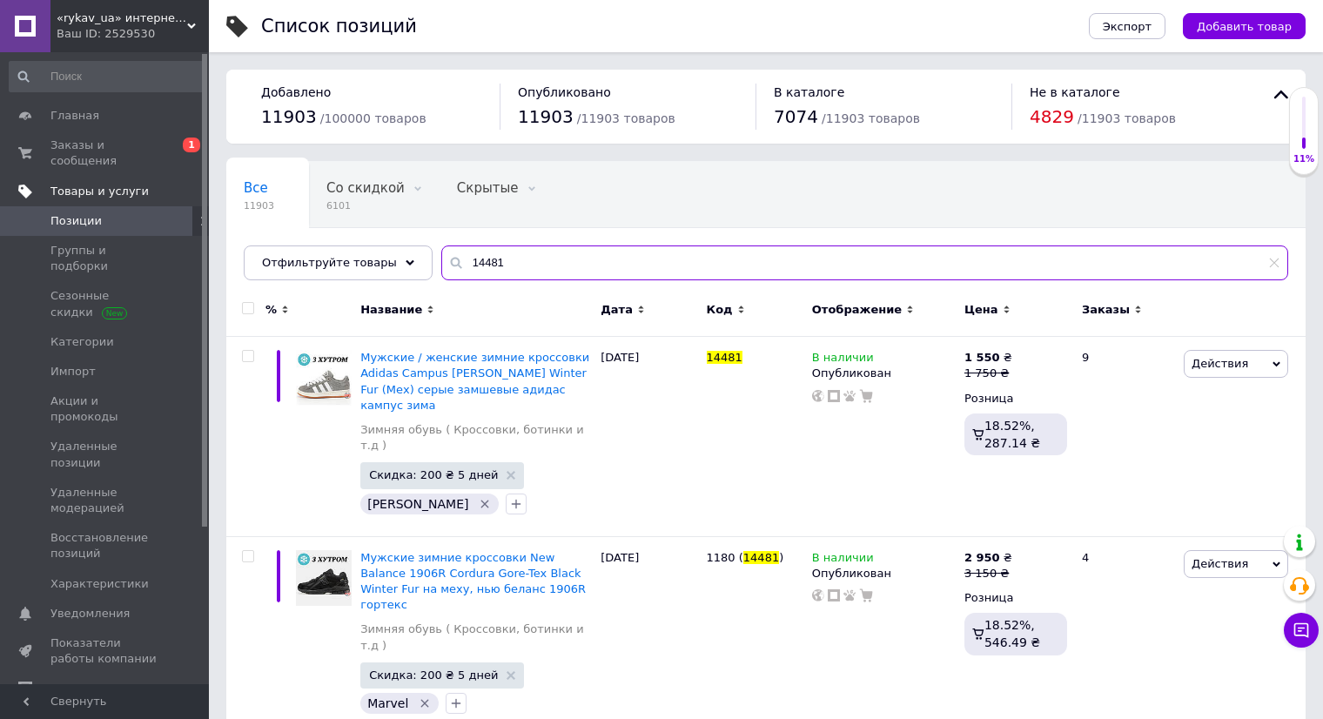
type input "14481"
click at [177, 150] on span "0 1" at bounding box center [185, 153] width 48 height 31
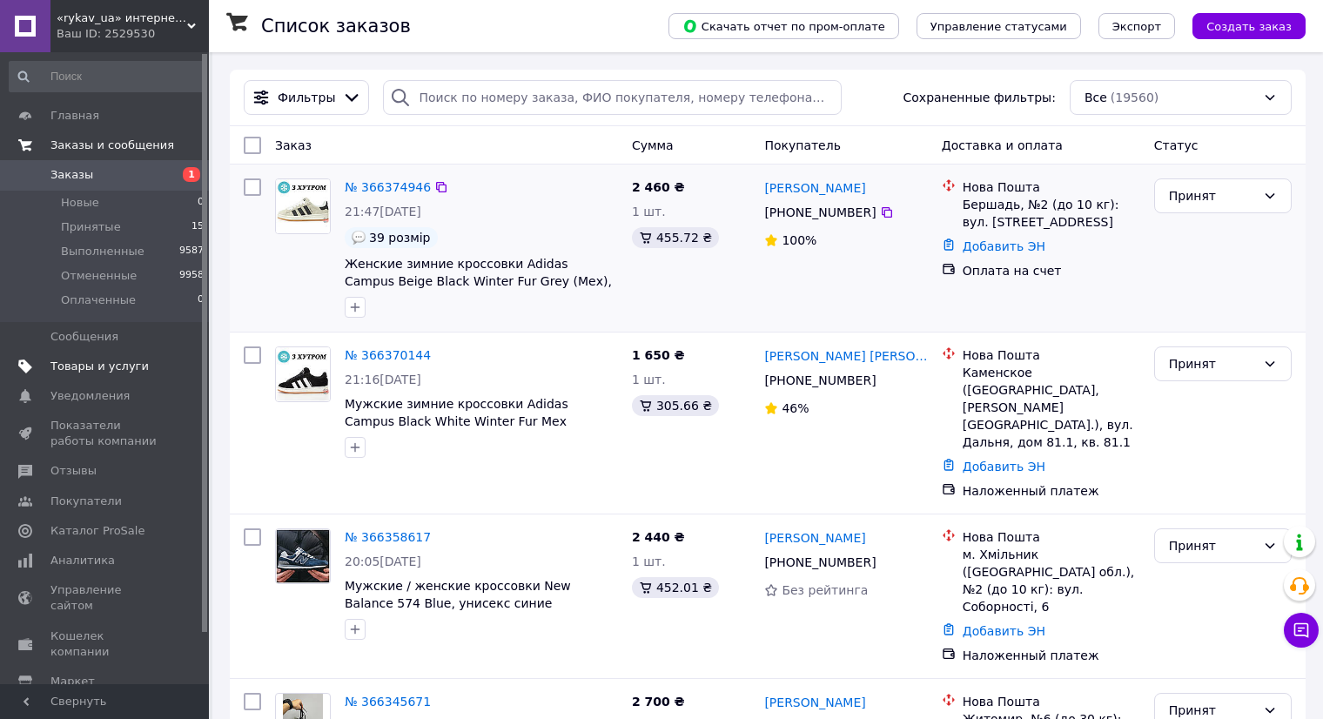
drag, startPoint x: 1074, startPoint y: 224, endPoint x: 962, endPoint y: 207, distance: 113.5
click at [963, 207] on div "Бершадь, №2 (до 10 кг): вул. [STREET_ADDRESS]" at bounding box center [1052, 213] width 178 height 35
copy div "Бершадь, №2 (до 10 кг): вул. [STREET_ADDRESS]"
click at [159, 363] on span "Товары и услуги" at bounding box center [106, 367] width 111 height 16
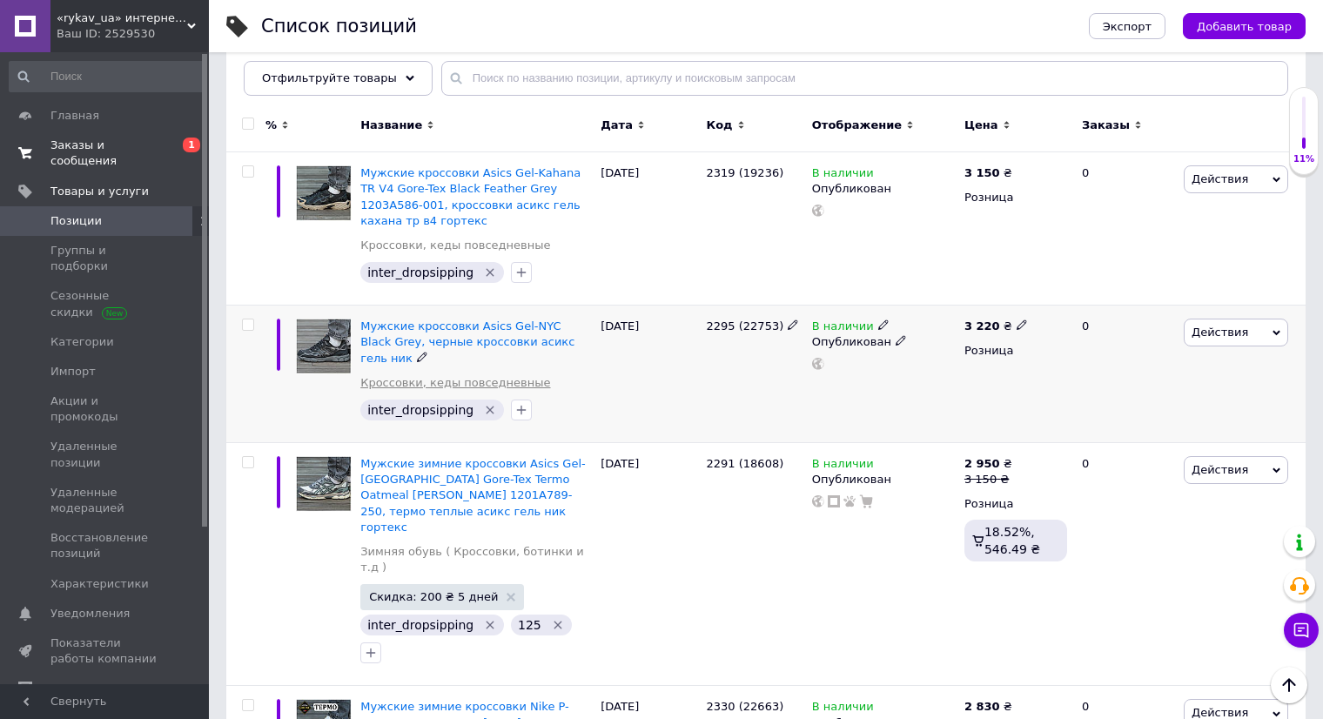
scroll to position [174, 0]
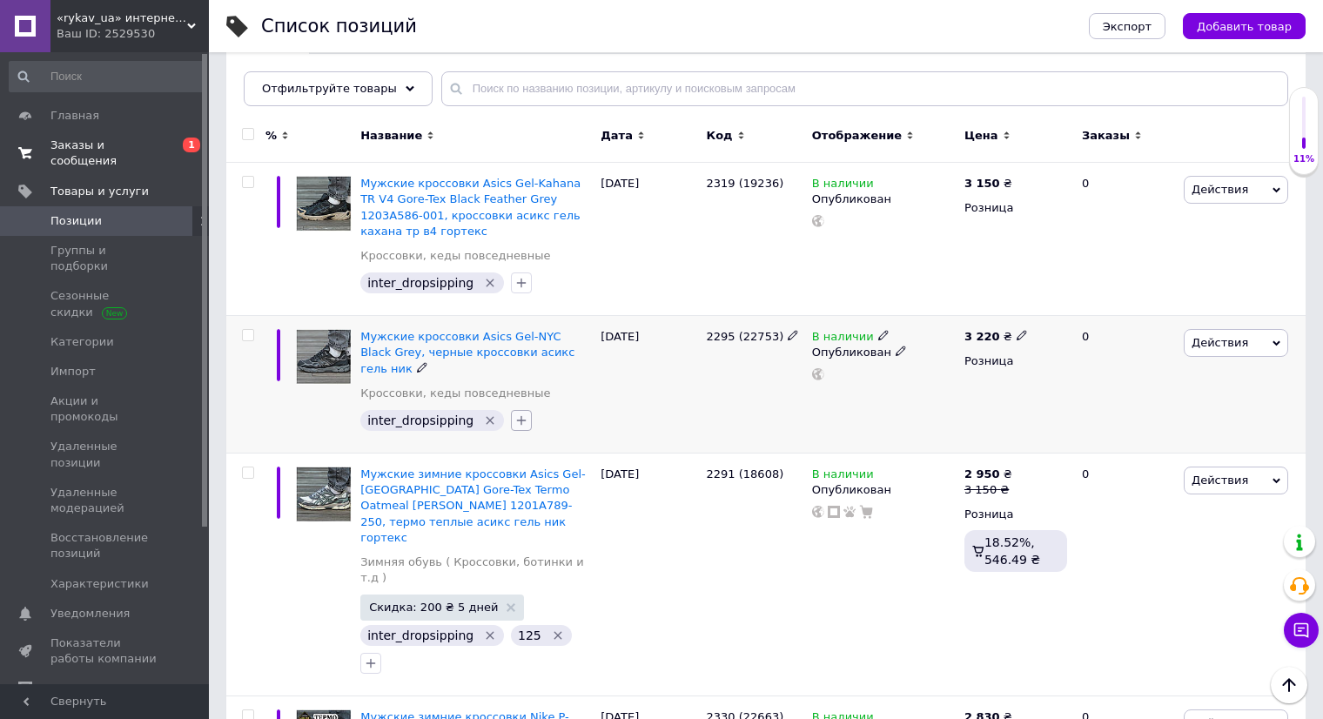
click at [517, 416] on icon "button" at bounding box center [522, 421] width 10 height 10
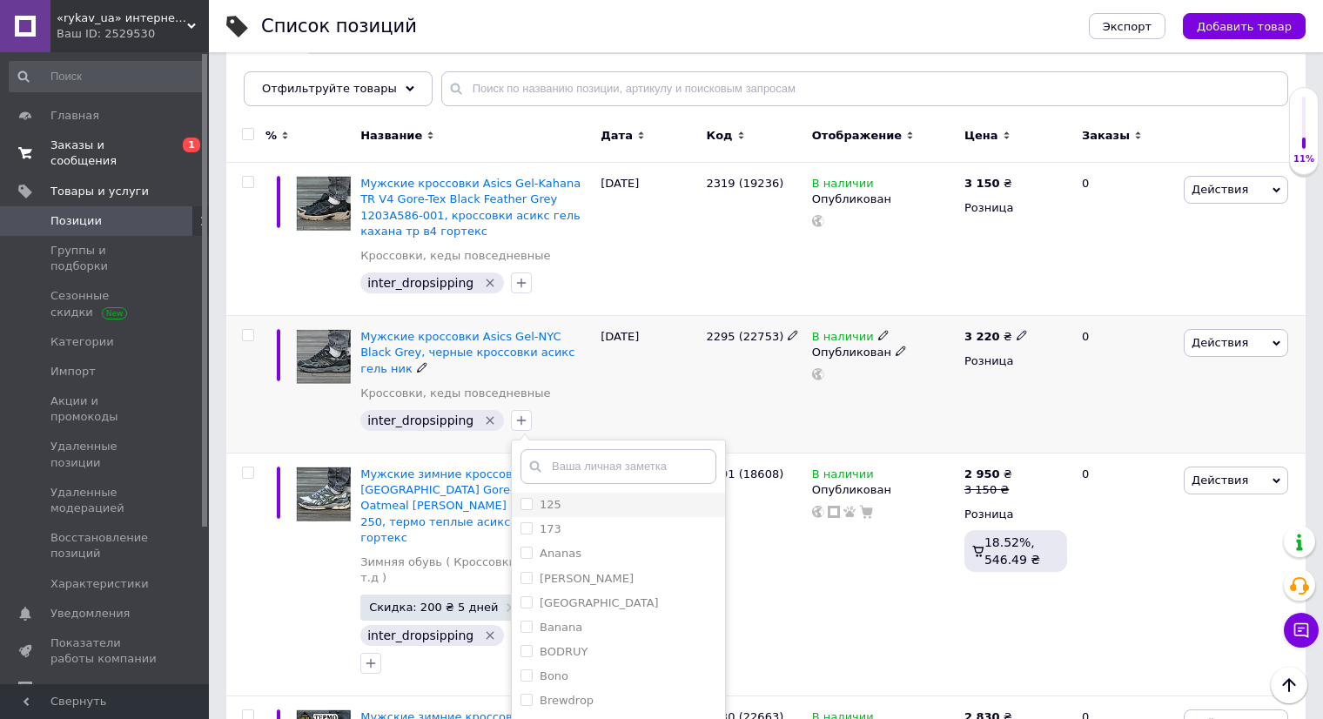
click at [599, 497] on div "125" at bounding box center [619, 505] width 196 height 16
checkbox input "true"
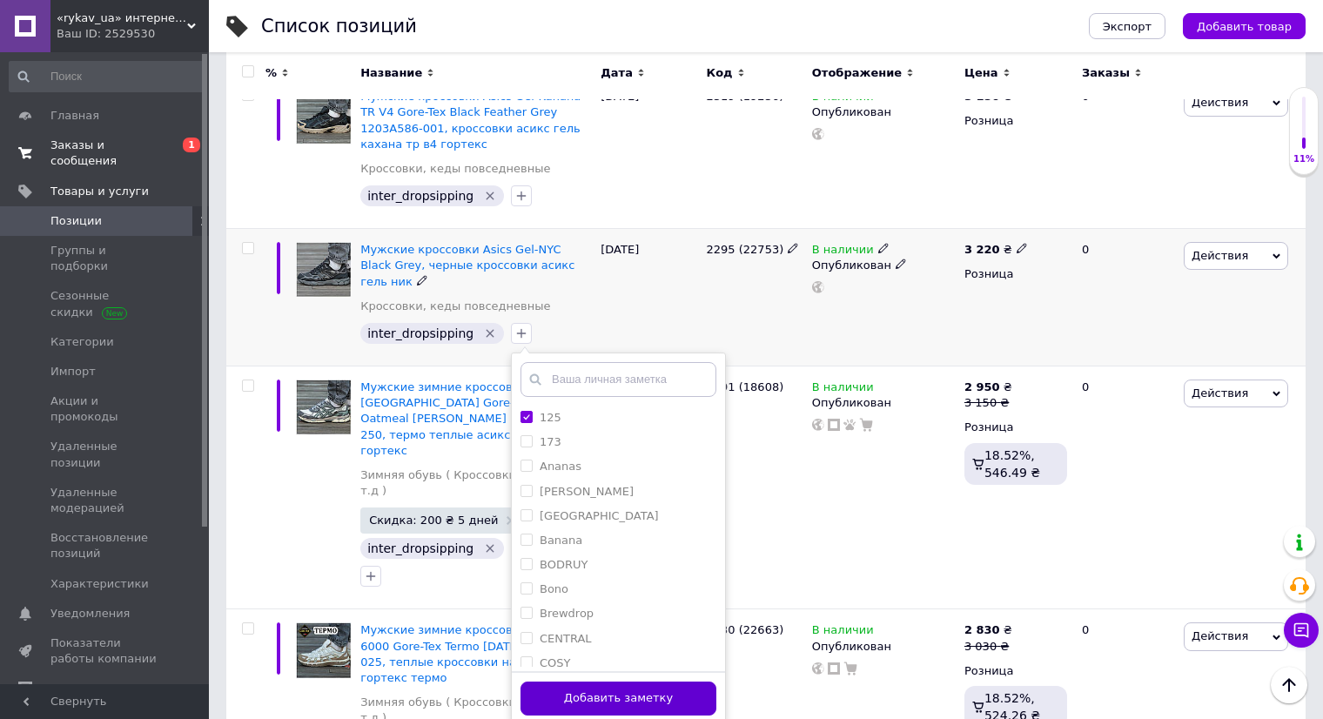
click at [670, 682] on button "Добавить заметку" at bounding box center [619, 699] width 196 height 34
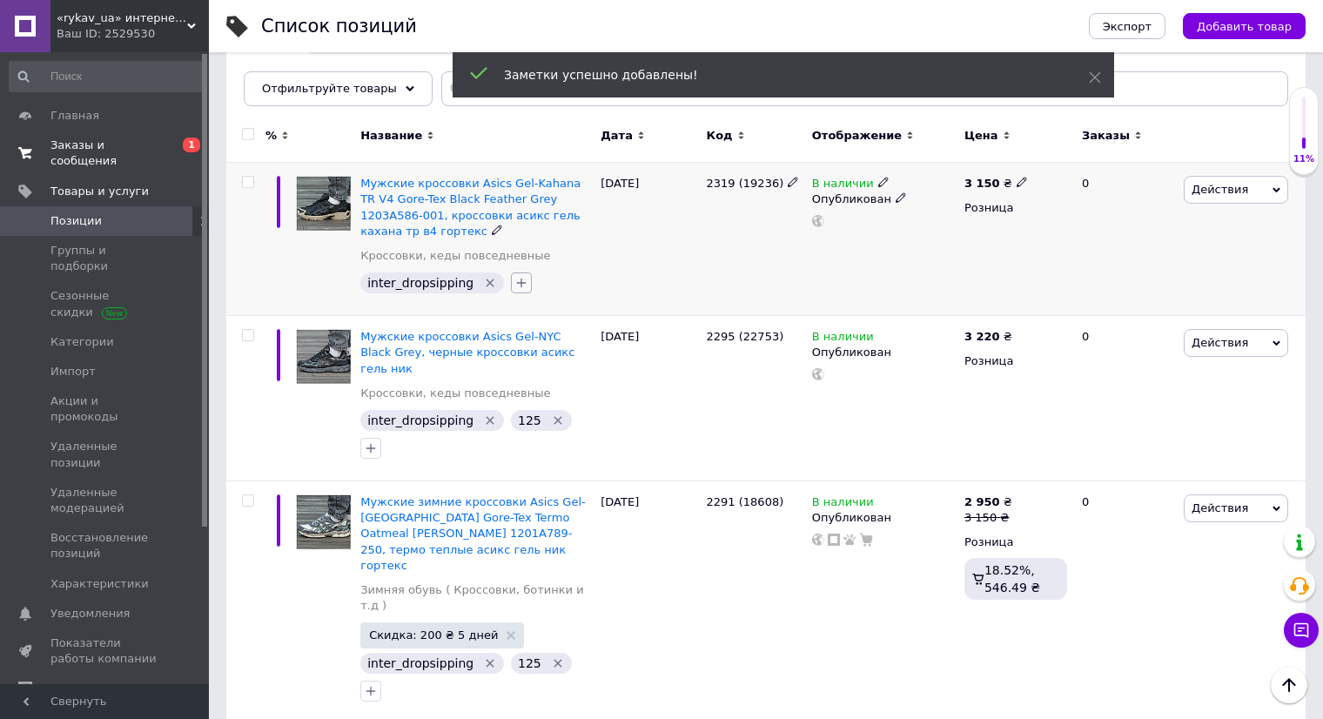
click at [515, 288] on icon "button" at bounding box center [522, 283] width 14 height 14
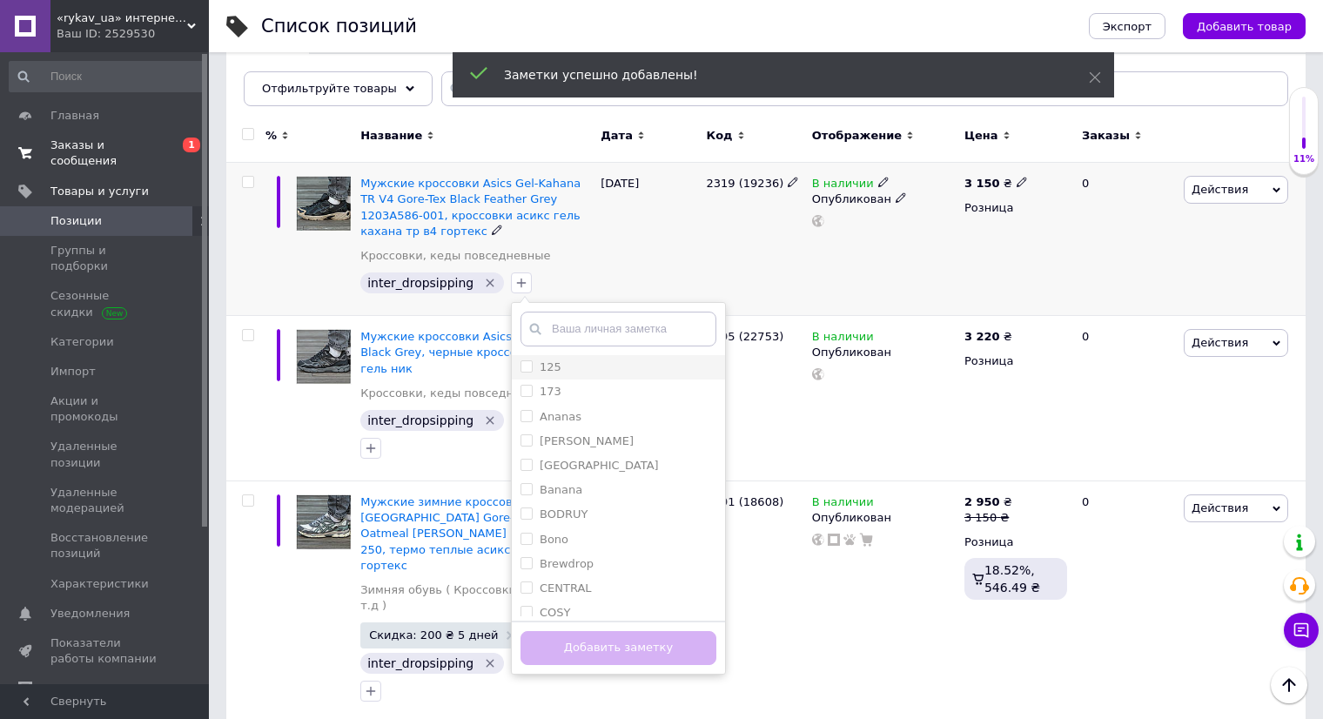
click at [550, 362] on div "125" at bounding box center [619, 368] width 196 height 16
checkbox input "true"
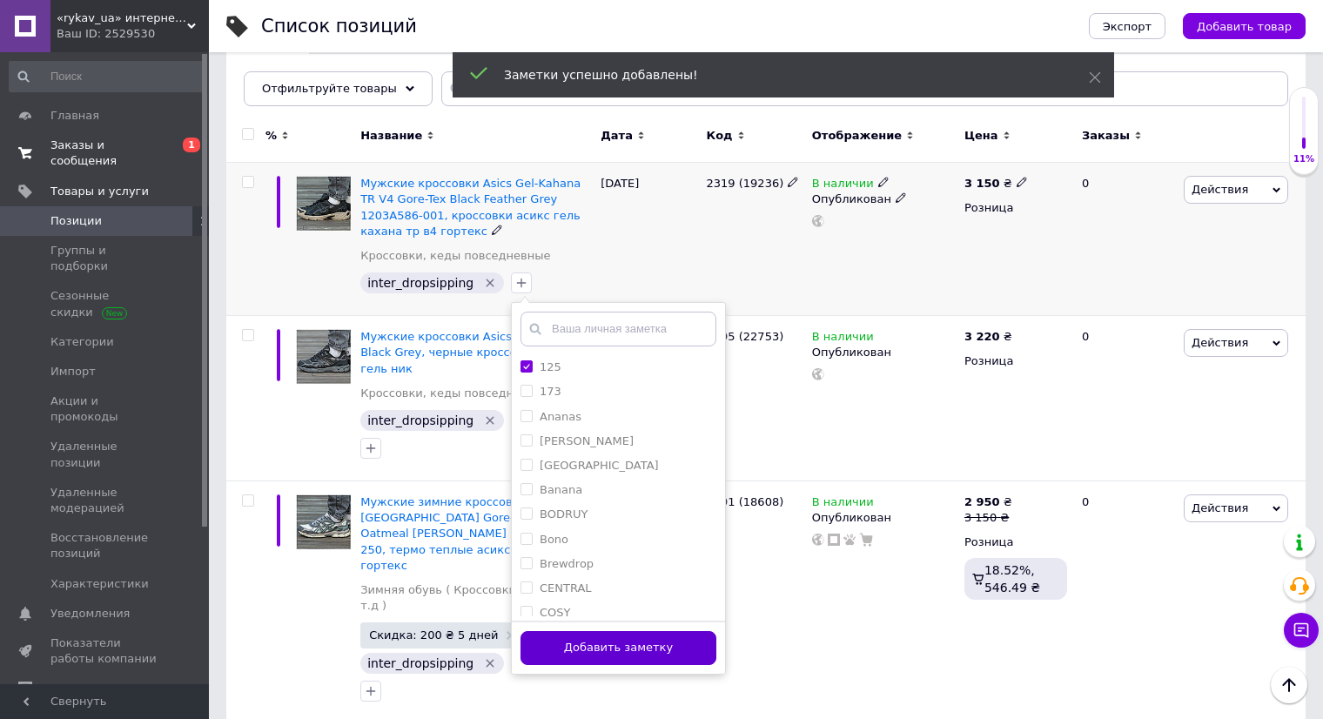
click at [636, 642] on button "Добавить заметку" at bounding box center [619, 648] width 196 height 34
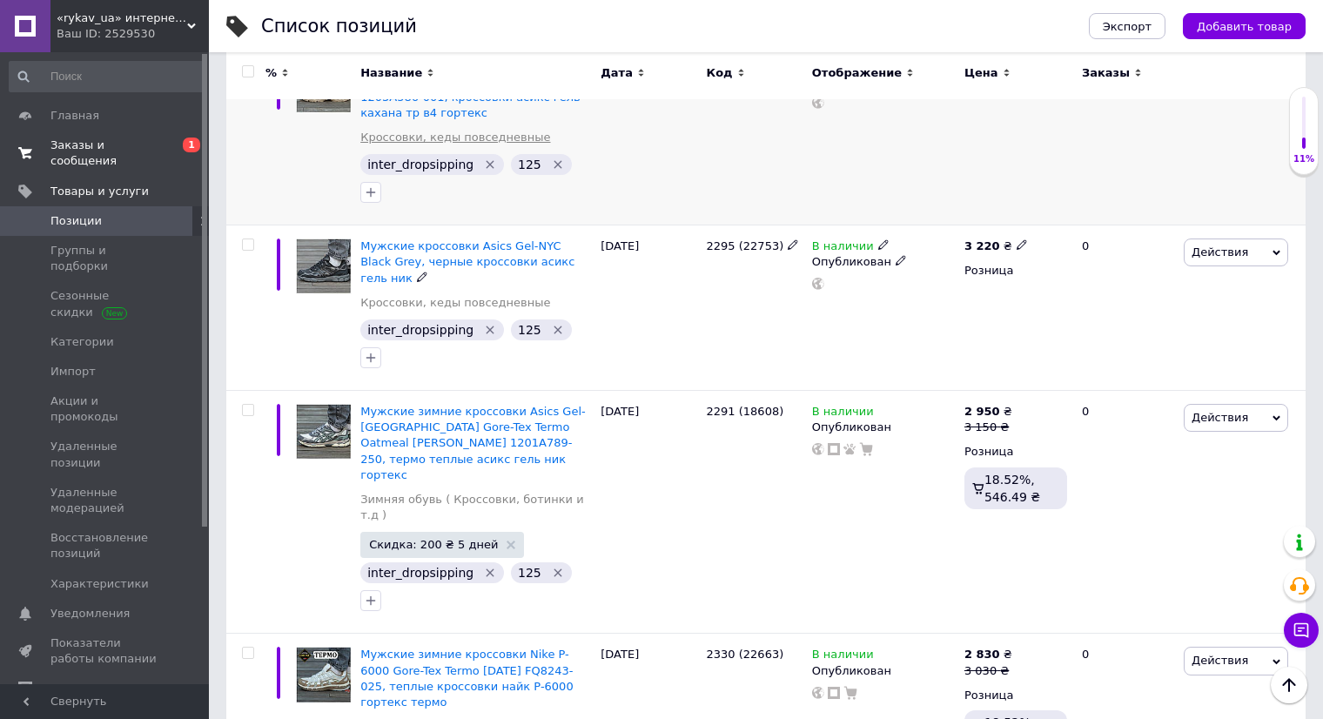
scroll to position [0, 0]
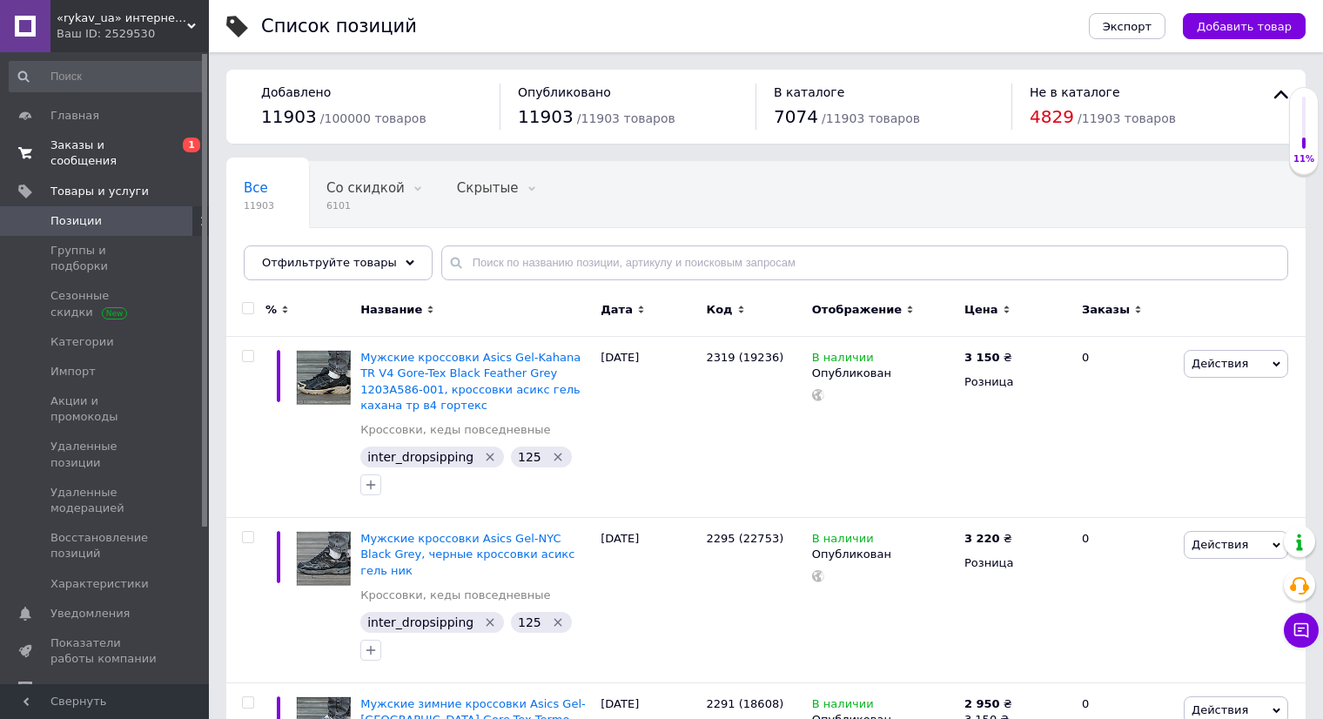
click at [177, 147] on span "0 1" at bounding box center [185, 153] width 48 height 31
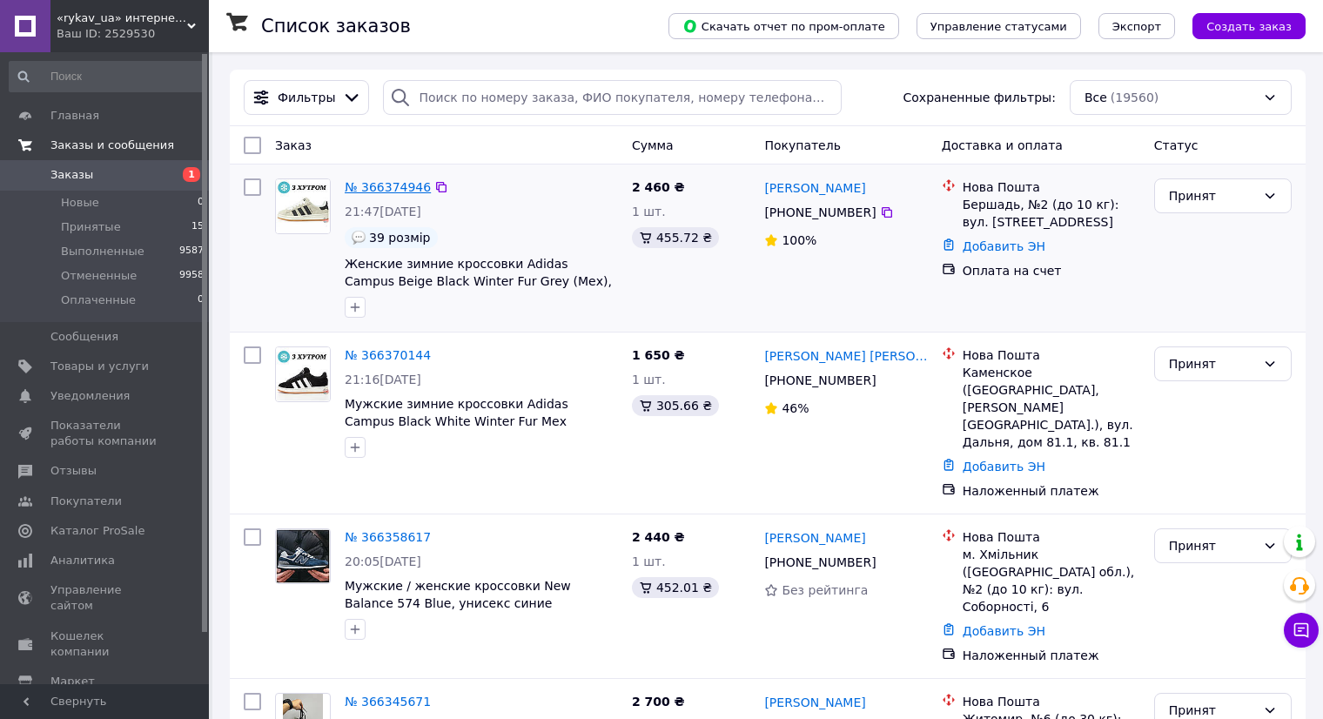
click at [383, 188] on link "№ 366374946" at bounding box center [388, 187] width 86 height 14
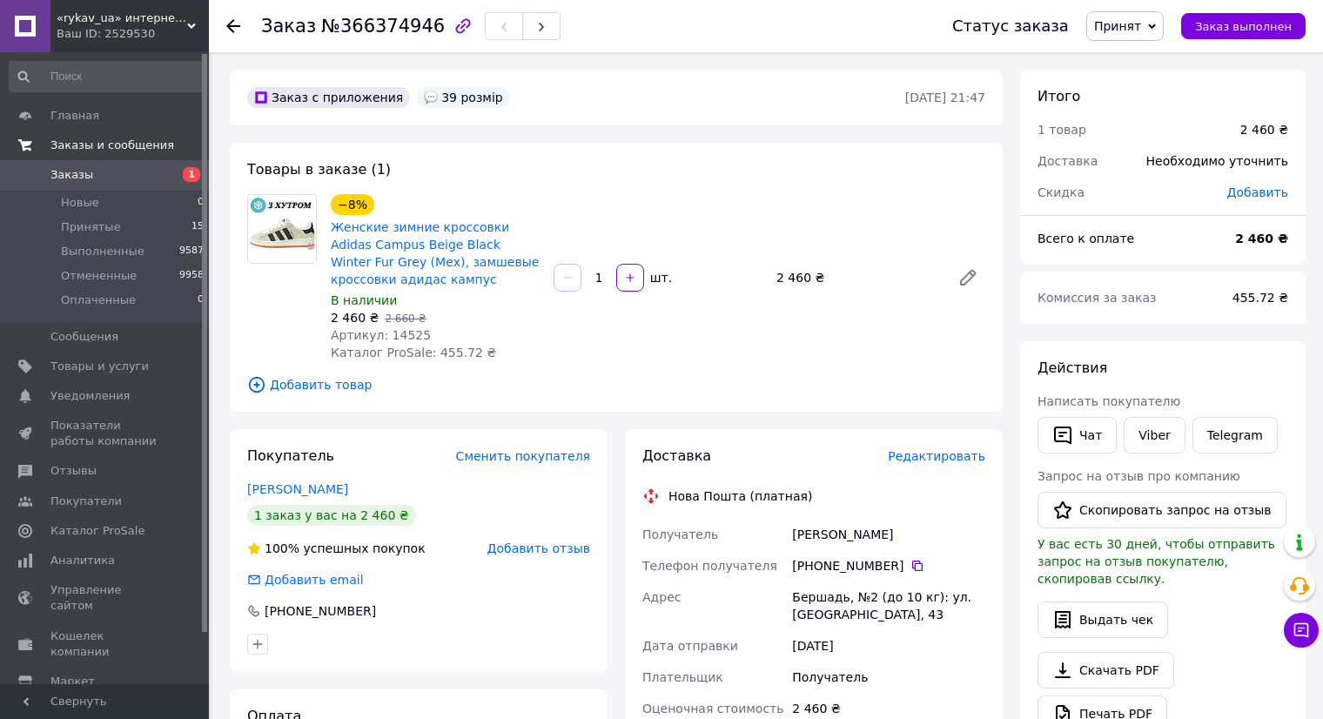
click at [340, 388] on span "Добавить товар" at bounding box center [616, 384] width 738 height 19
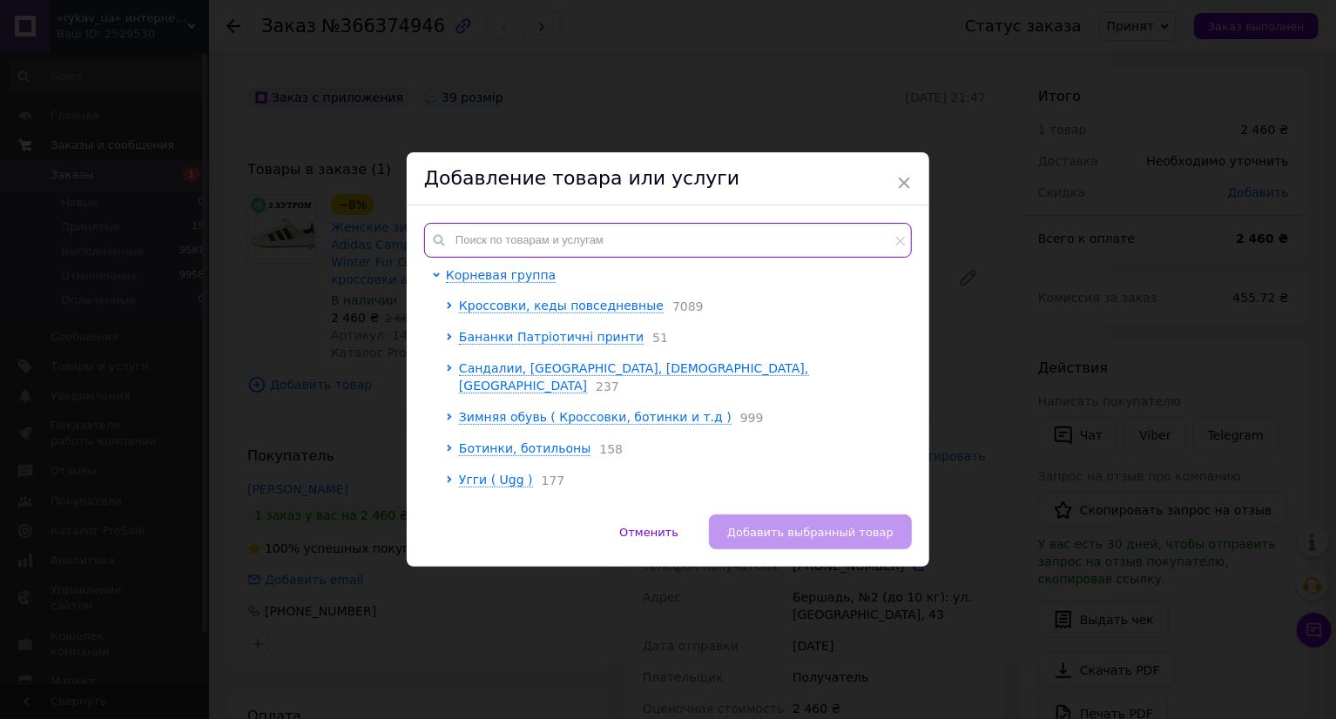
click at [600, 234] on input "text" at bounding box center [668, 240] width 488 height 35
paste input "14481"
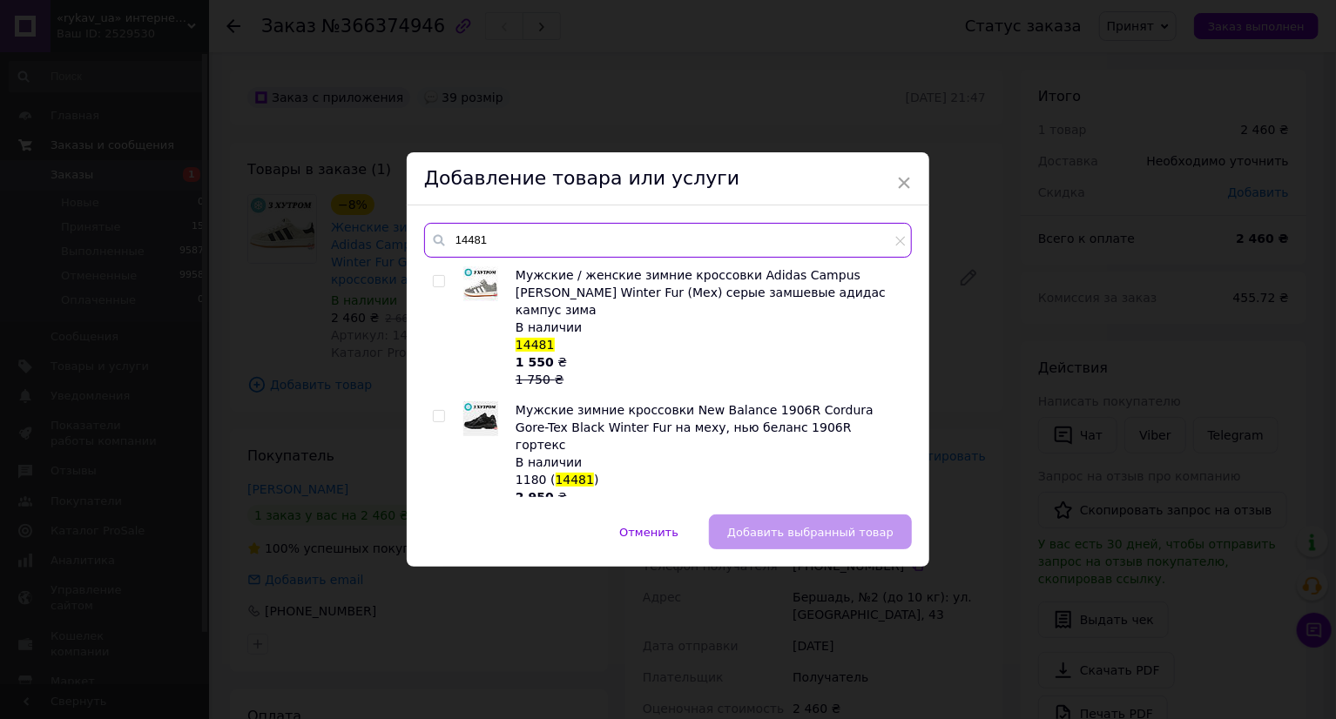
type input "14481"
click at [616, 319] on div "В наличии" at bounding box center [708, 327] width 387 height 17
click at [428, 277] on div "Мужские / женские зимние кроссовки Adidas Campus Grey White Winter Fur (Мех) се…" at bounding box center [667, 381] width 487 height 231
click at [433, 277] on input "checkbox" at bounding box center [438, 281] width 11 height 11
checkbox input "true"
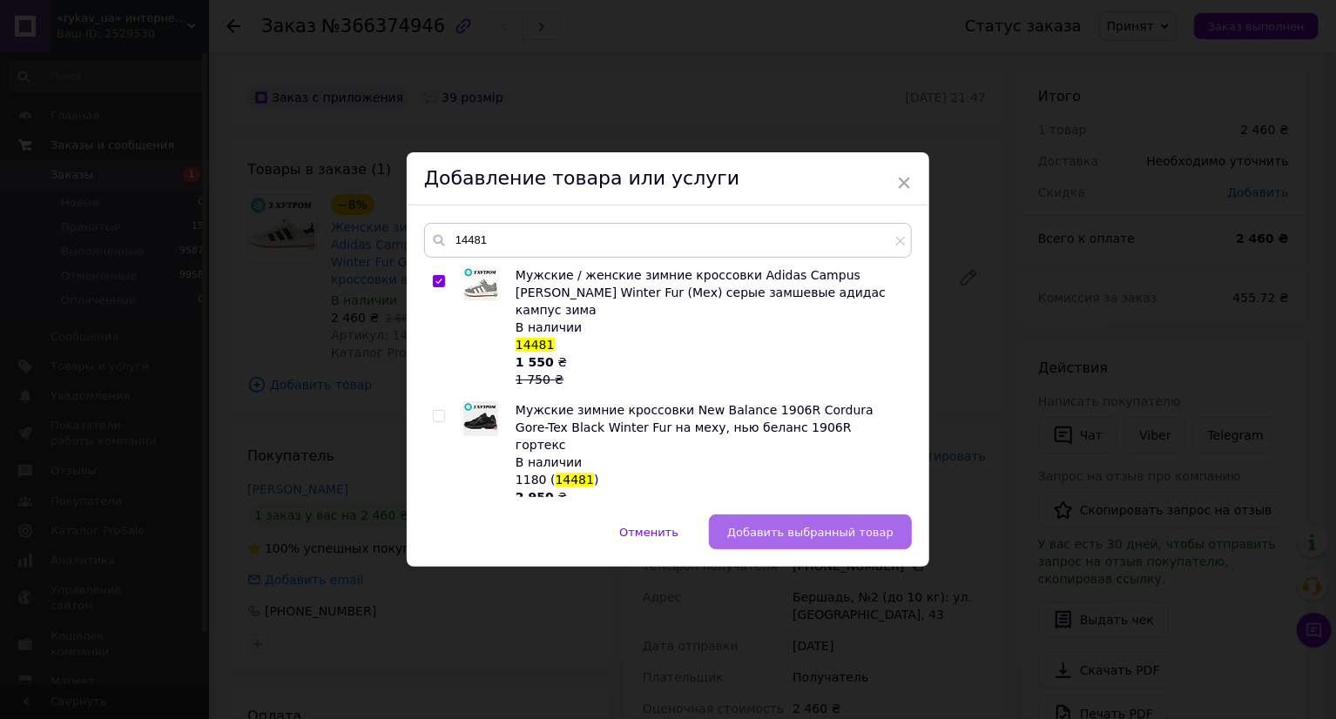
click at [821, 522] on button "Добавить выбранный товар" at bounding box center [810, 532] width 203 height 35
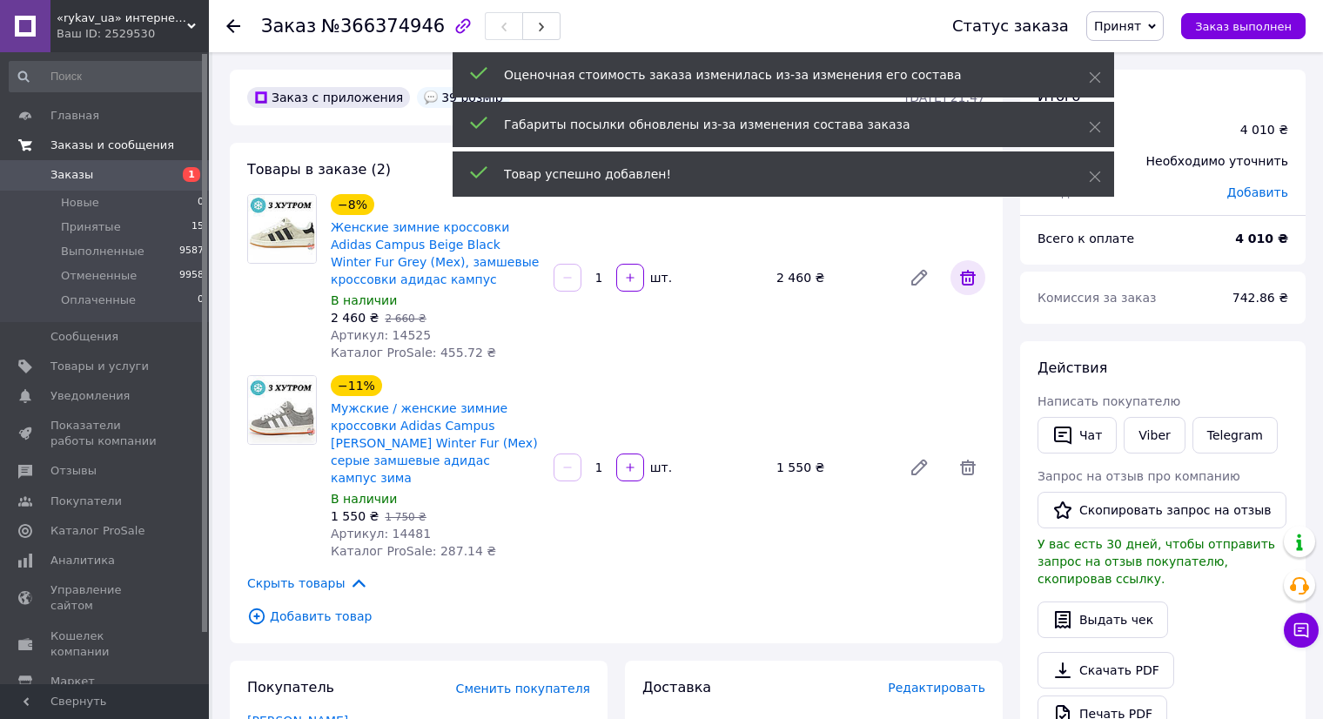
click at [964, 285] on icon at bounding box center [968, 278] width 16 height 16
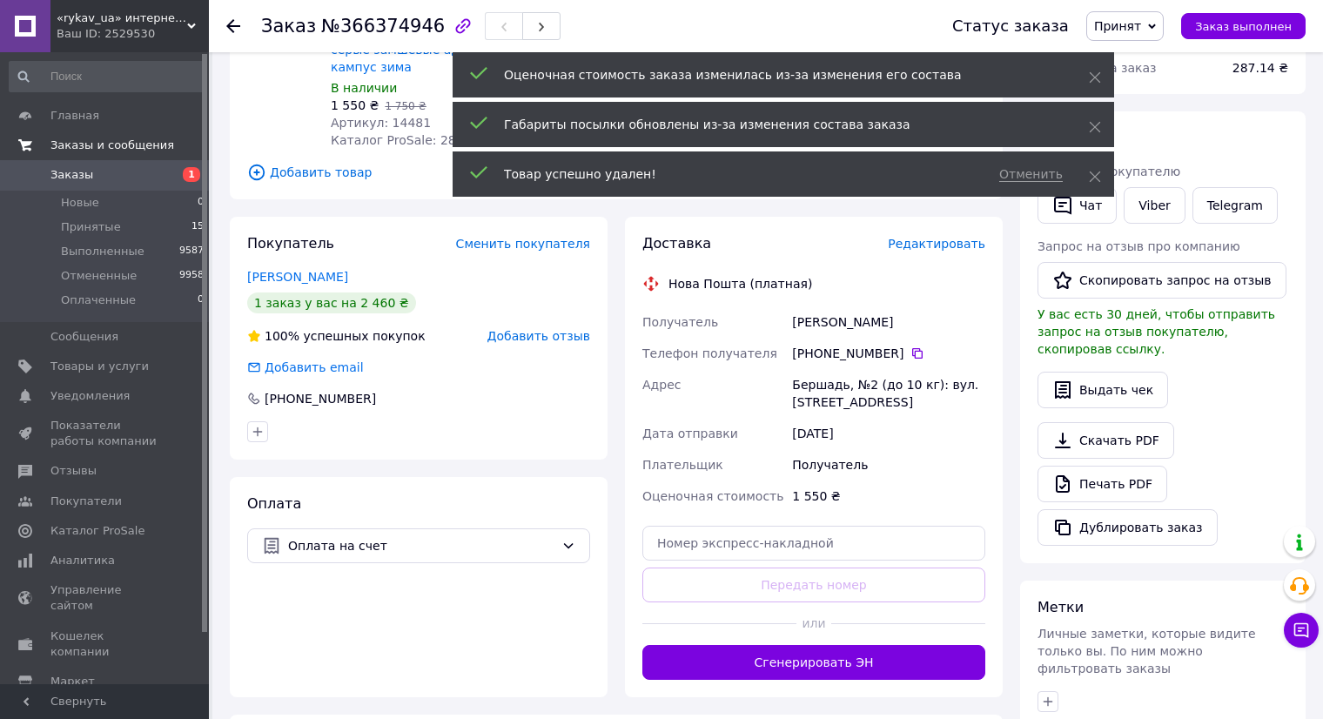
scroll to position [261, 0]
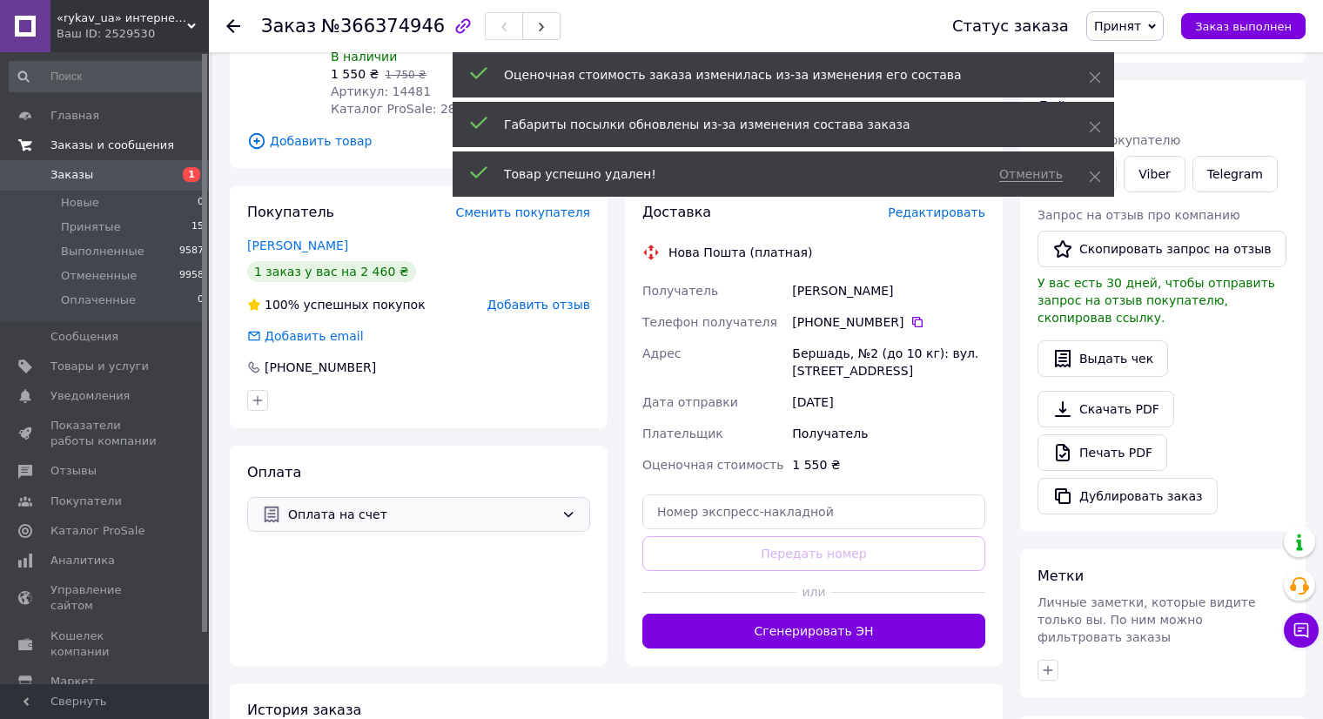
click at [504, 508] on div "Оплата на счет" at bounding box center [418, 514] width 343 height 35
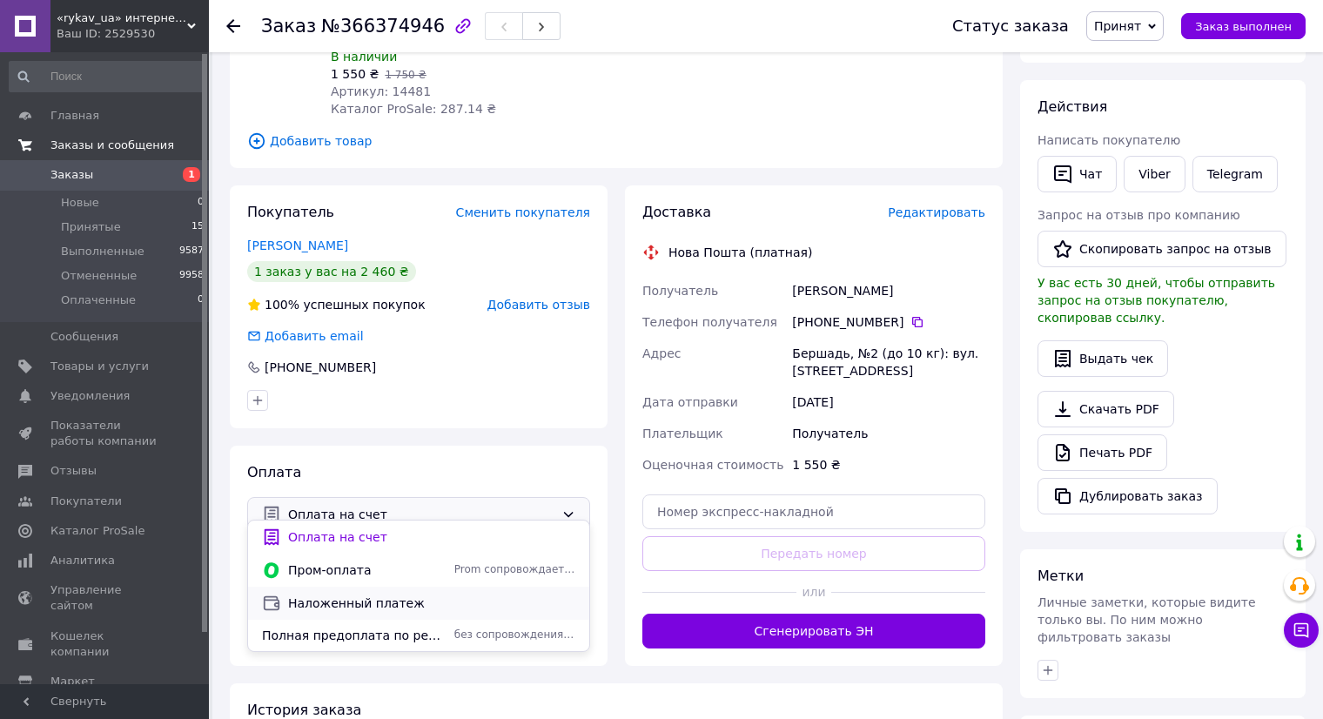
click at [496, 598] on span "Наложенный платеж" at bounding box center [431, 603] width 287 height 17
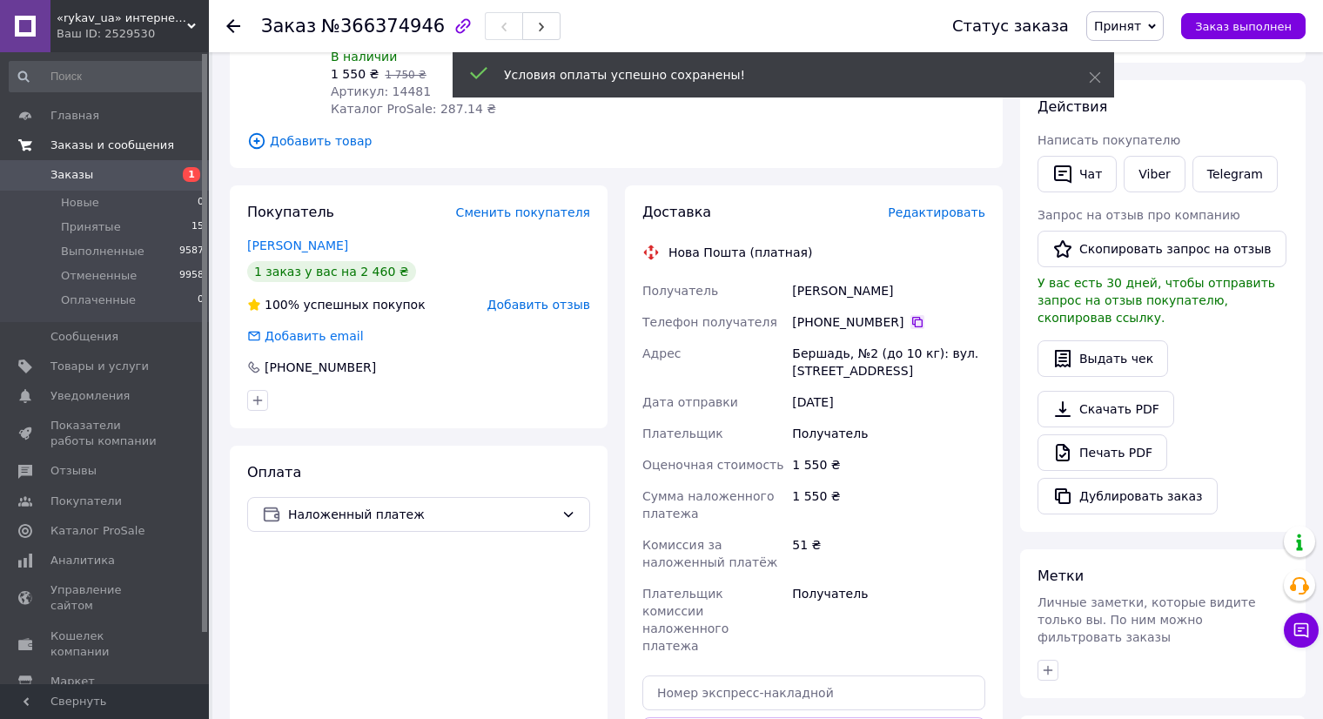
click at [911, 315] on icon at bounding box center [918, 322] width 14 height 14
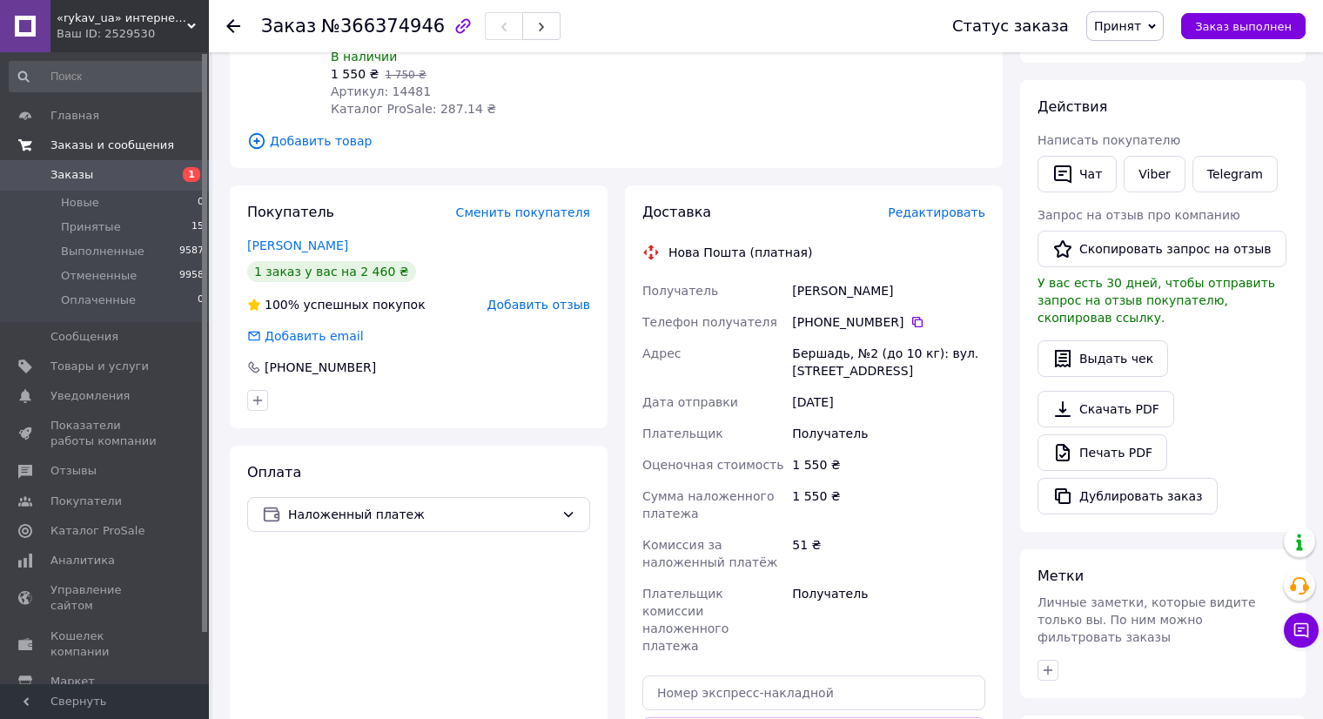
drag, startPoint x: 905, startPoint y: 362, endPoint x: 790, endPoint y: 342, distance: 116.7
click at [790, 342] on div "Бершадь, №2 (до 10 кг): вул. [STREET_ADDRESS]" at bounding box center [889, 362] width 200 height 49
copy div "Бершадь, №2 (до 10 кг): вул. [STREET_ADDRESS]"
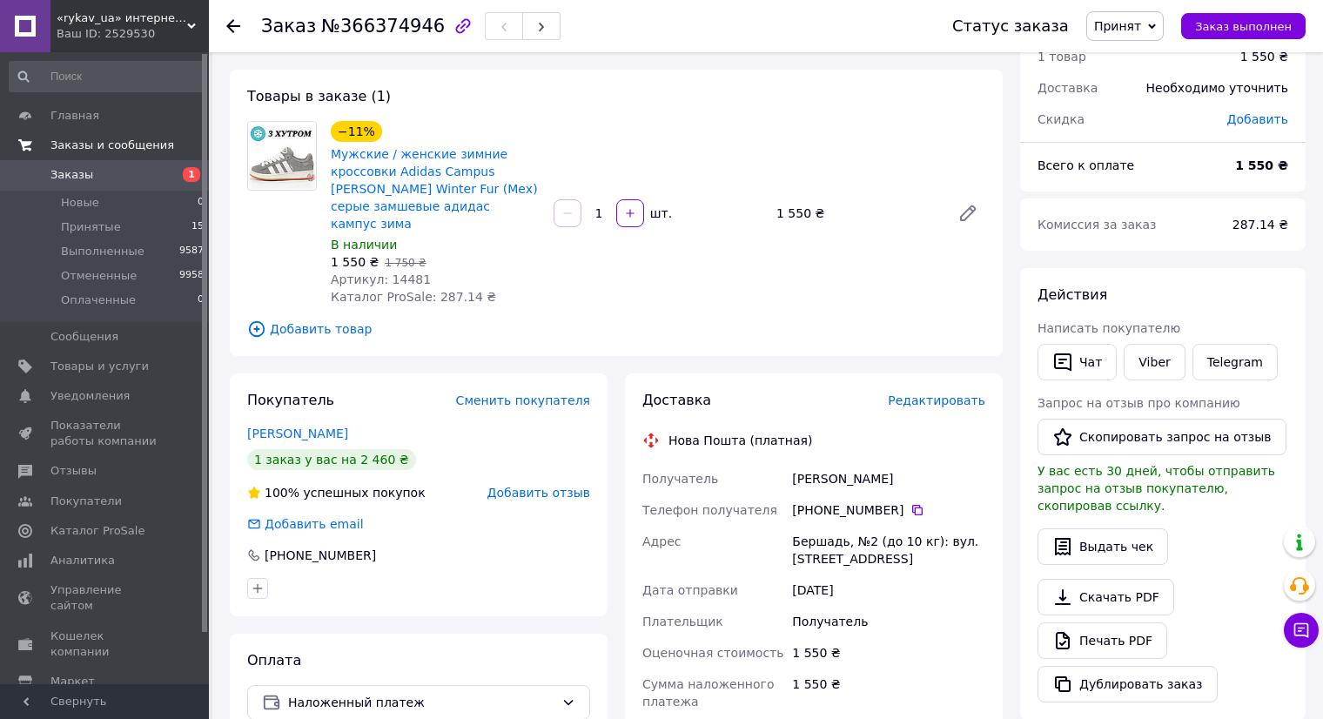
scroll to position [0, 0]
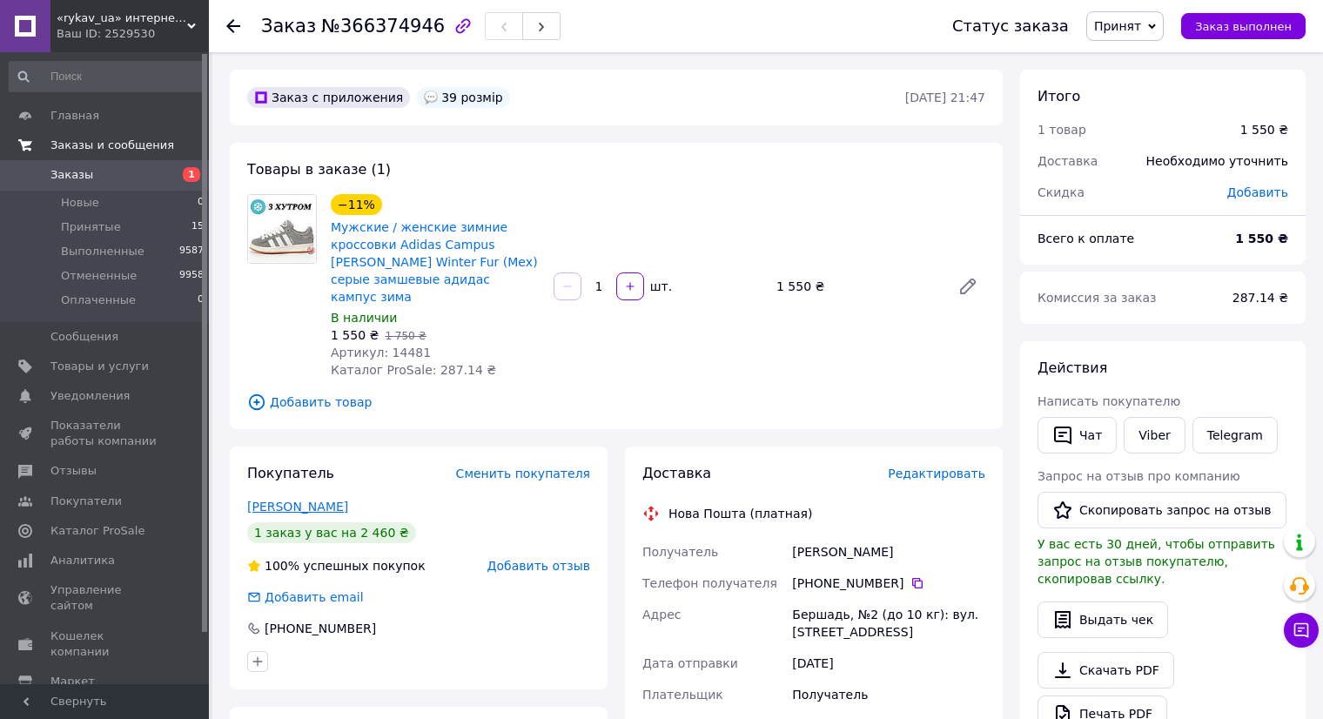
click at [328, 500] on link "Клапань Владислав" at bounding box center [297, 507] width 101 height 14
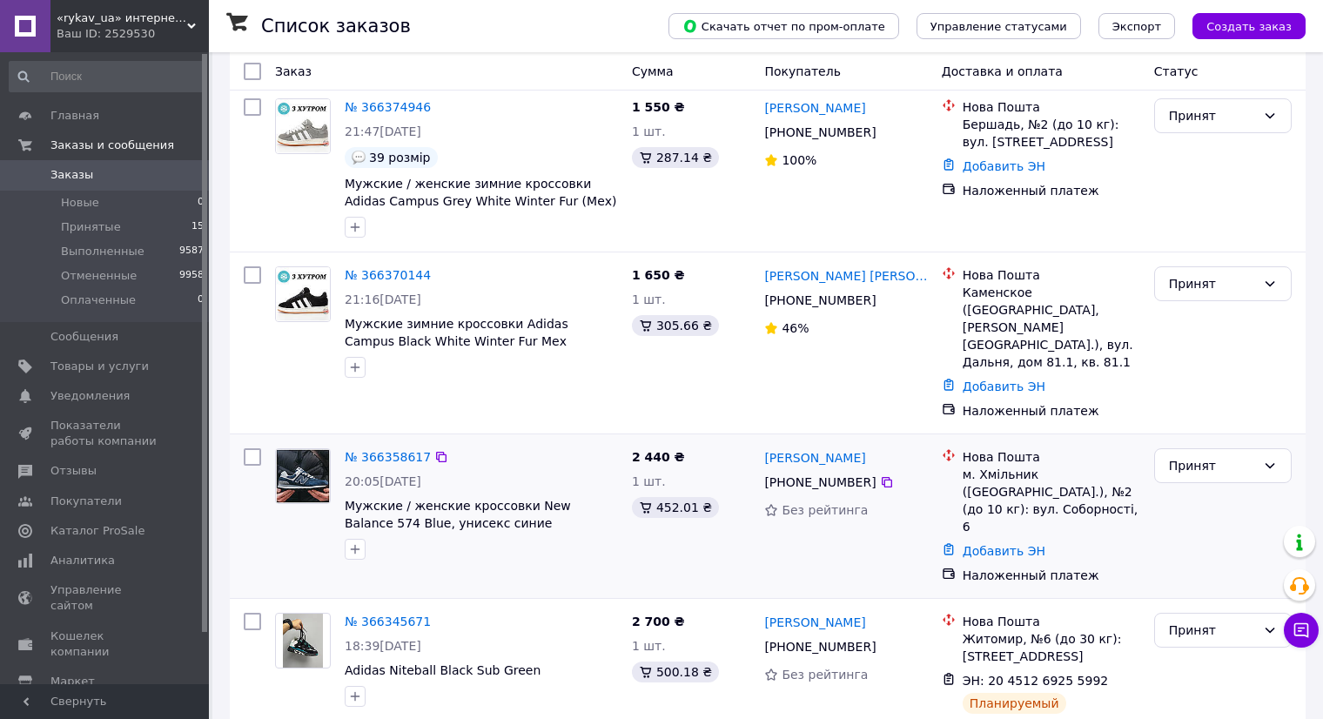
scroll to position [87, 0]
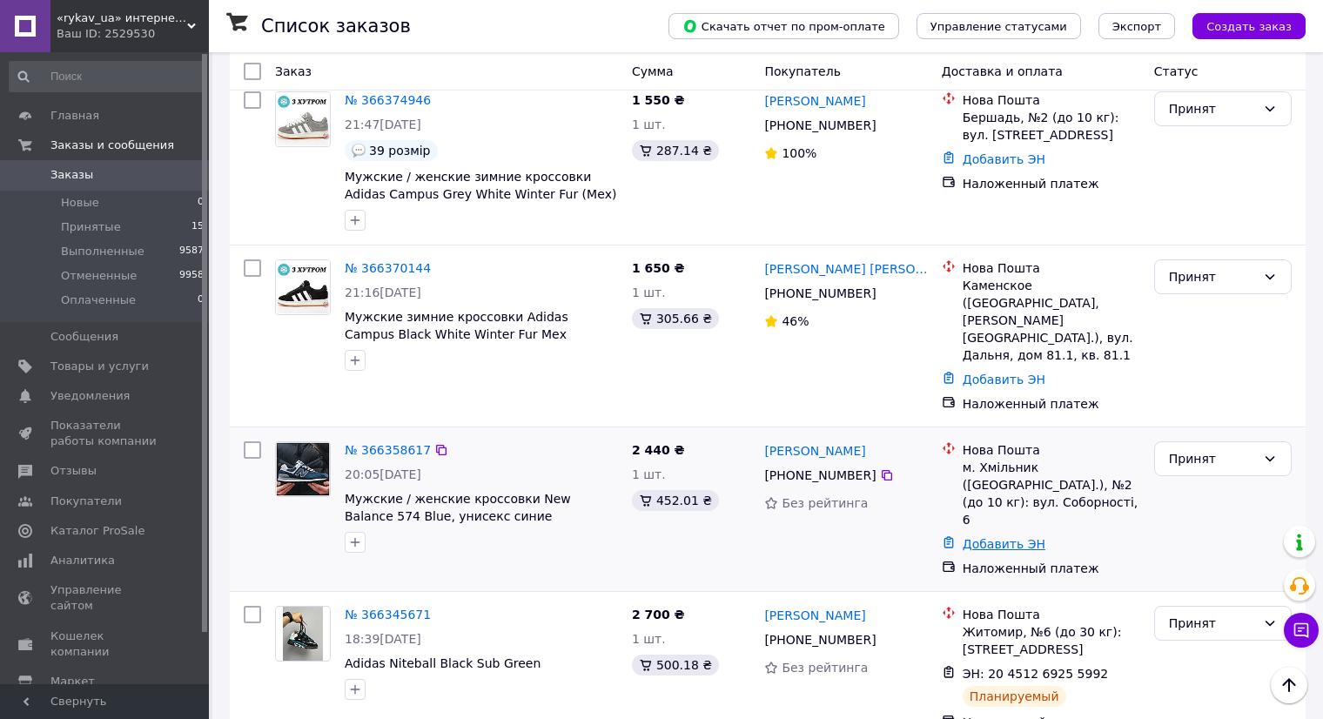
click at [986, 537] on link "Добавить ЭН" at bounding box center [1004, 544] width 83 height 14
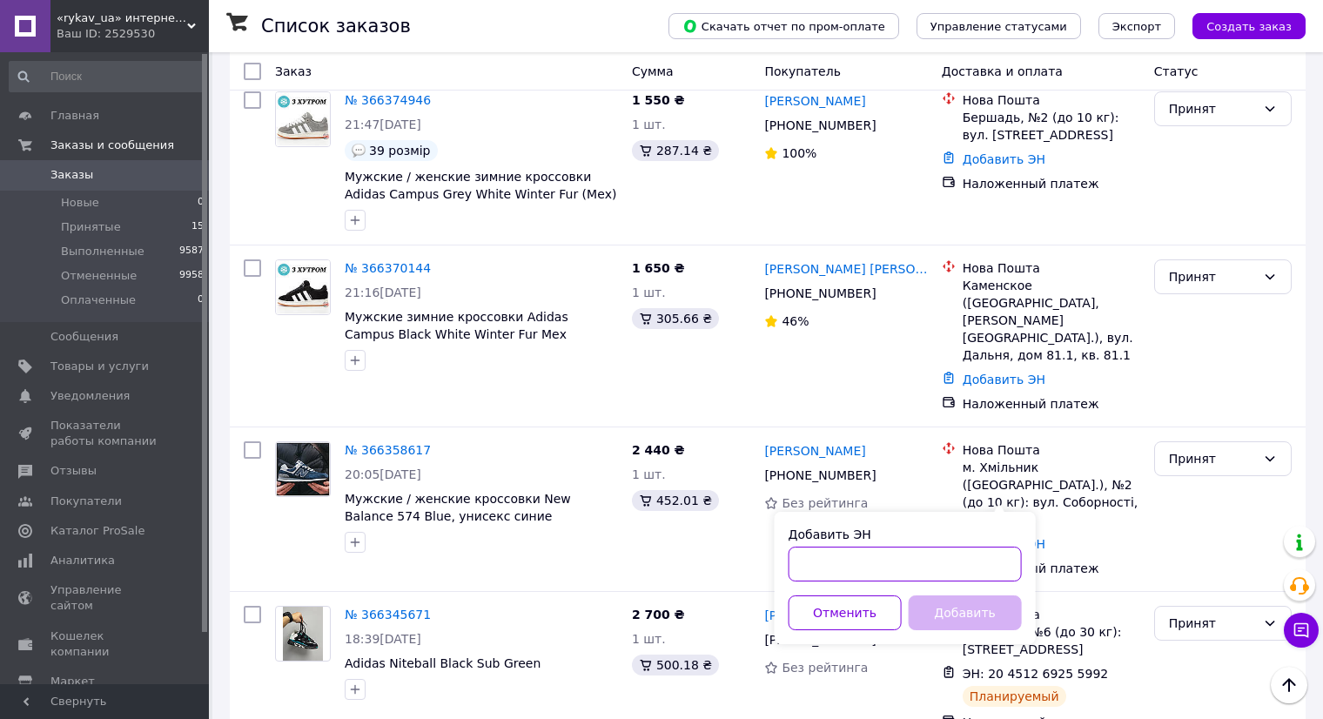
click at [960, 566] on input "Добавить ЭН" at bounding box center [905, 564] width 233 height 35
paste input "20451269287122"
type input "20451269287122"
click at [984, 611] on button "Добавить" at bounding box center [965, 613] width 113 height 35
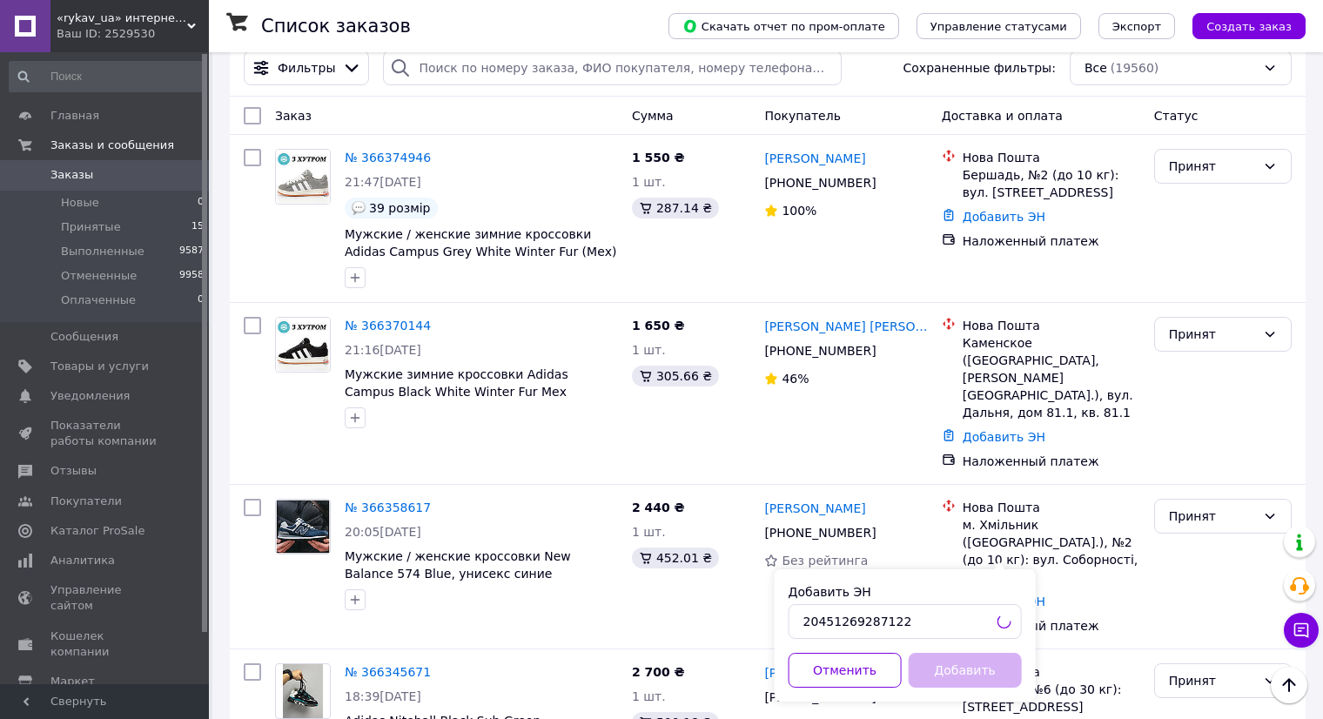
scroll to position [0, 0]
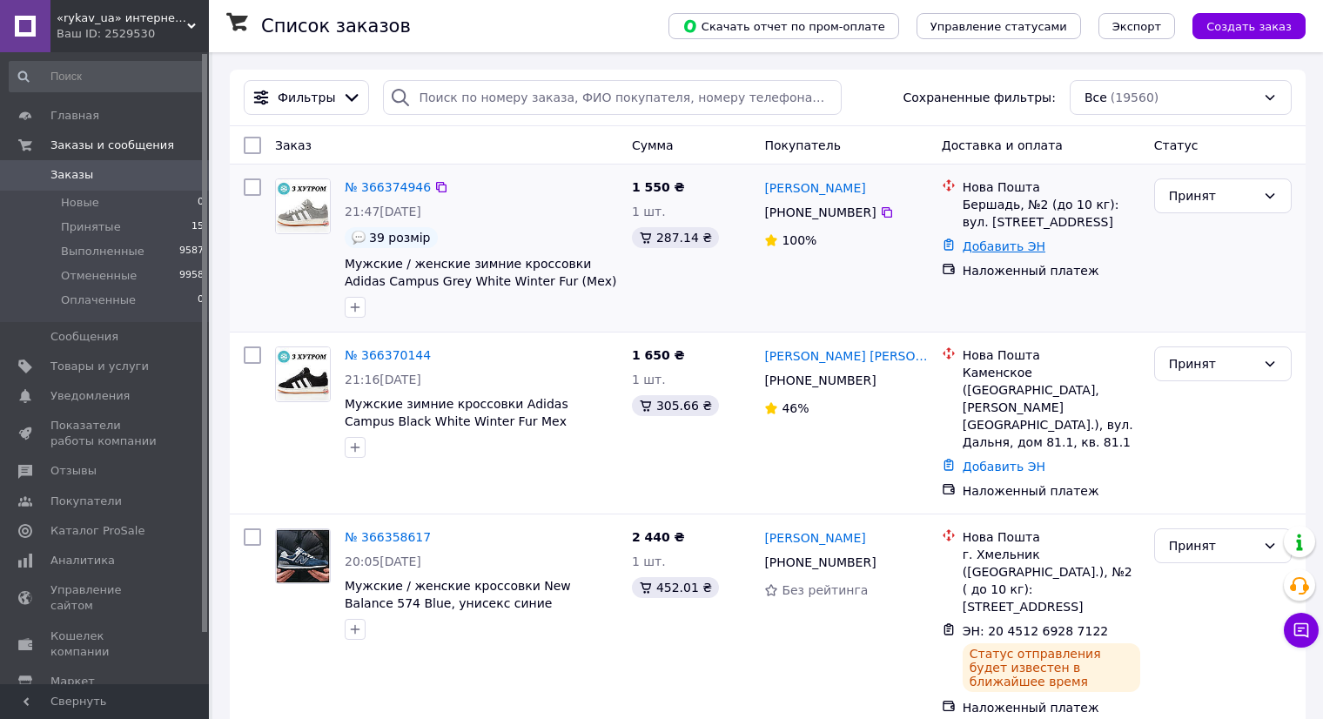
click at [984, 246] on link "Добавить ЭН" at bounding box center [1004, 246] width 83 height 14
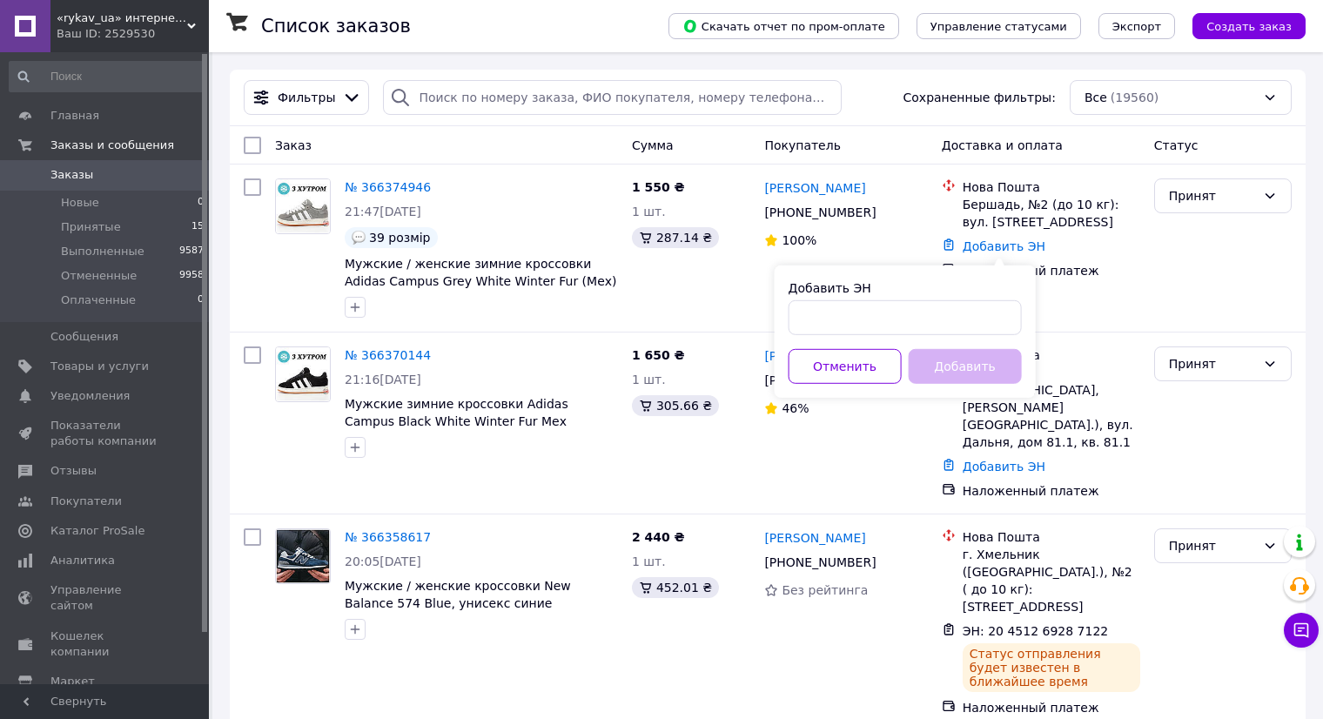
click at [923, 337] on div "Добавить ЭН Отменить Добавить" at bounding box center [905, 332] width 261 height 132
click at [973, 369] on div "Добавить" at bounding box center [966, 366] width 120 height 35
click at [956, 324] on input "Добавить ЭН" at bounding box center [905, 317] width 233 height 35
paste input "20451269287166"
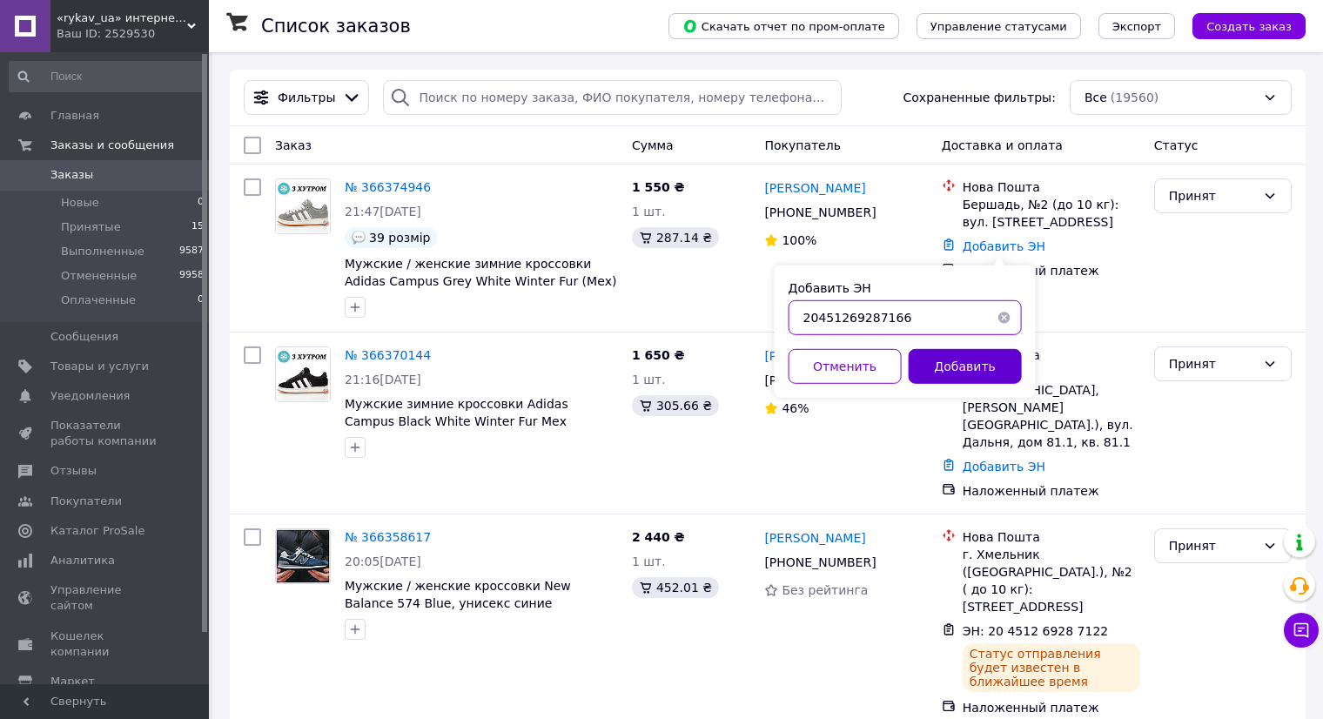
type input "20451269287166"
click at [964, 365] on button "Добавить" at bounding box center [965, 366] width 113 height 35
